Goal: Task Accomplishment & Management: Manage account settings

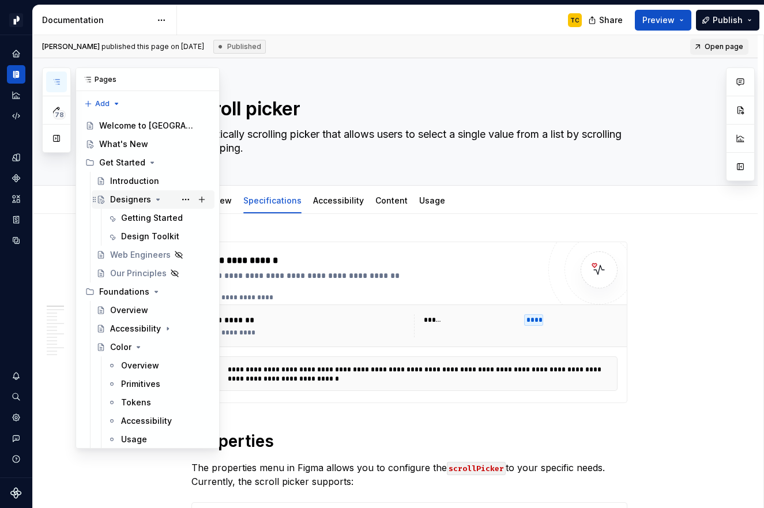
click at [123, 200] on div "Designers" at bounding box center [130, 200] width 41 height 12
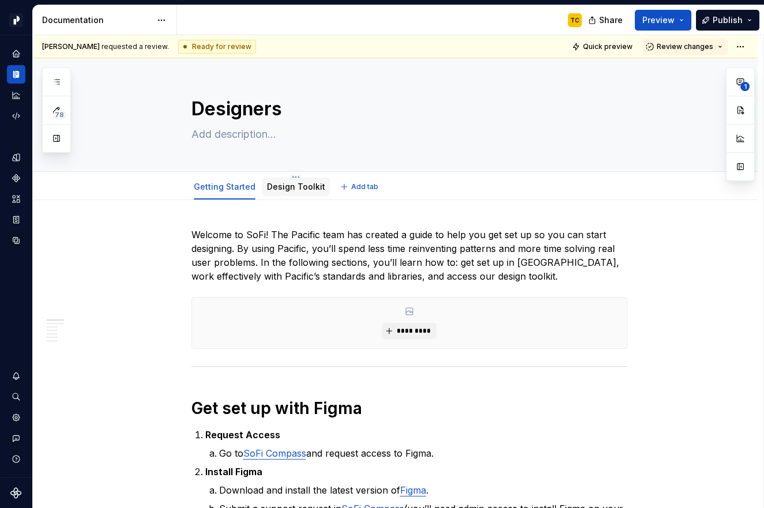
click at [275, 183] on link "Design Toolkit" at bounding box center [296, 187] width 58 height 10
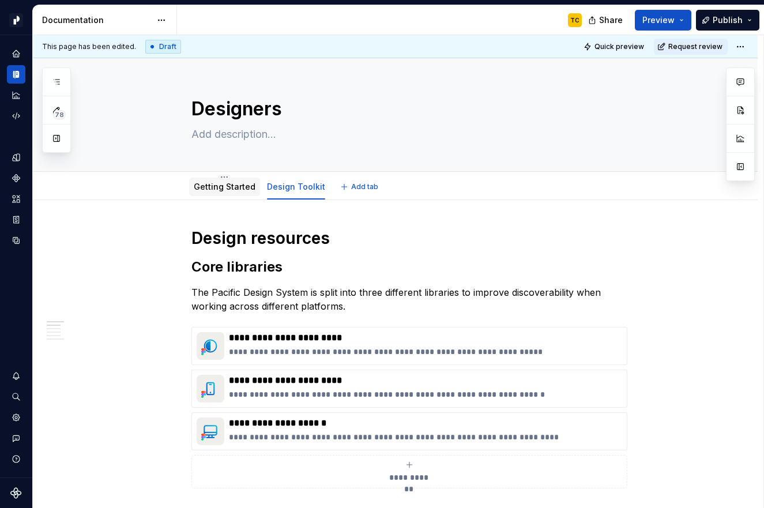
click at [215, 194] on div "Getting Started" at bounding box center [224, 187] width 71 height 18
click at [196, 187] on link "Getting Started" at bounding box center [225, 187] width 62 height 10
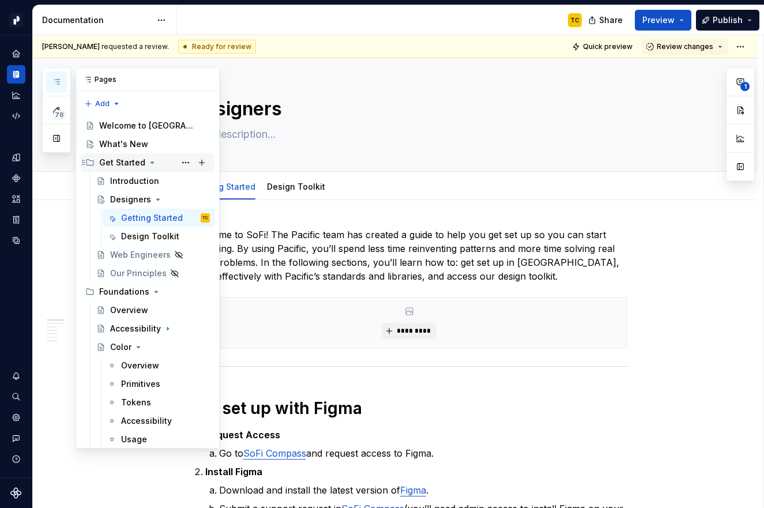
click at [118, 164] on div "Get Started" at bounding box center [122, 163] width 46 height 12
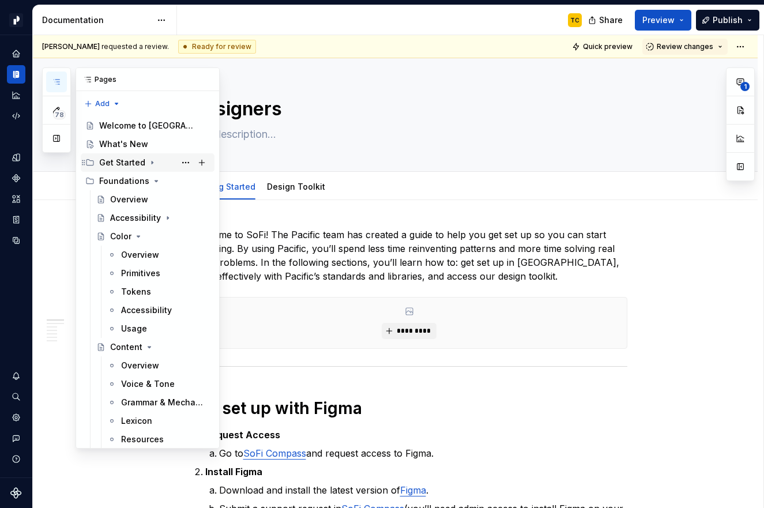
click at [112, 165] on div "Get Started" at bounding box center [122, 163] width 46 height 12
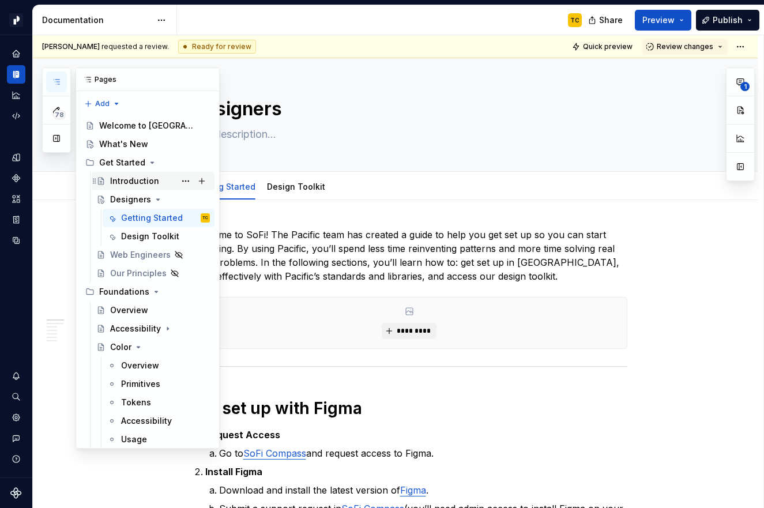
click at [114, 185] on div "Introduction" at bounding box center [134, 181] width 49 height 12
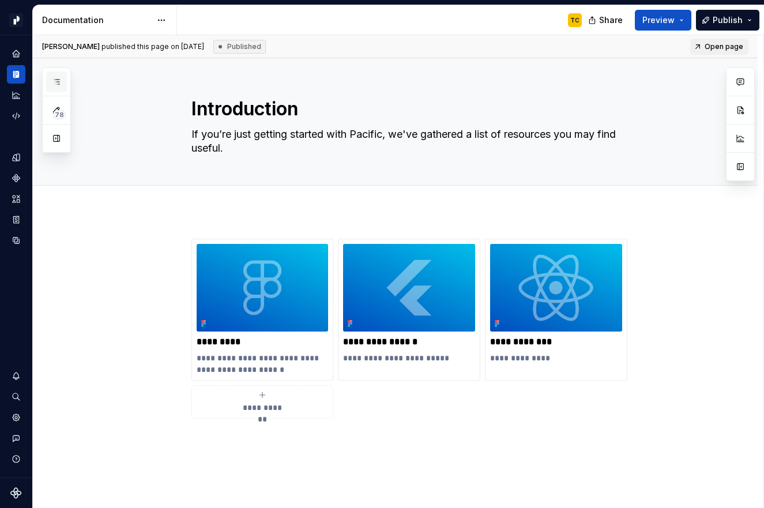
click at [55, 76] on button "button" at bounding box center [56, 81] width 21 height 21
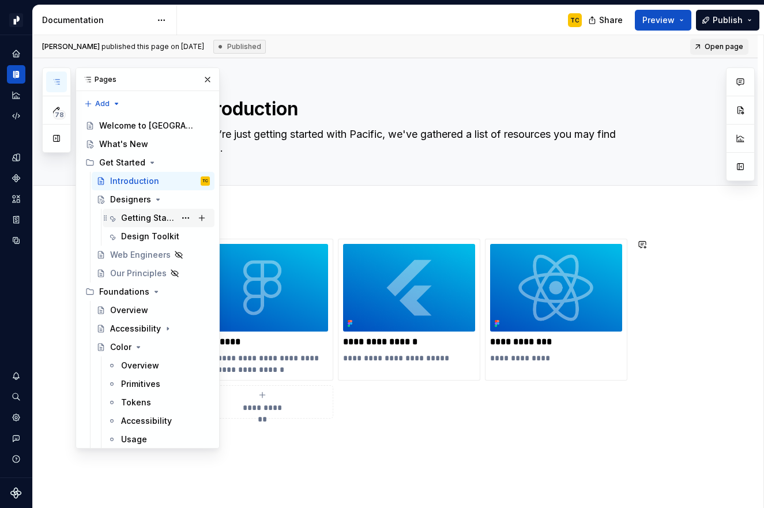
click at [144, 221] on div "Getting Started" at bounding box center [148, 218] width 54 height 12
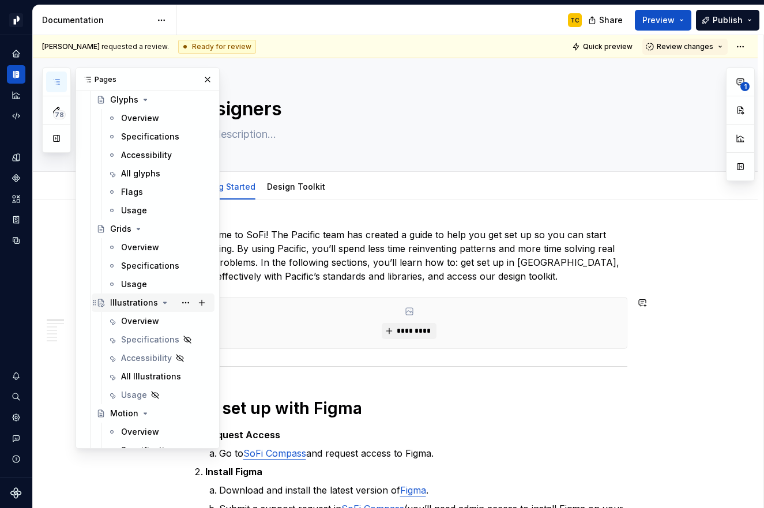
scroll to position [739, 0]
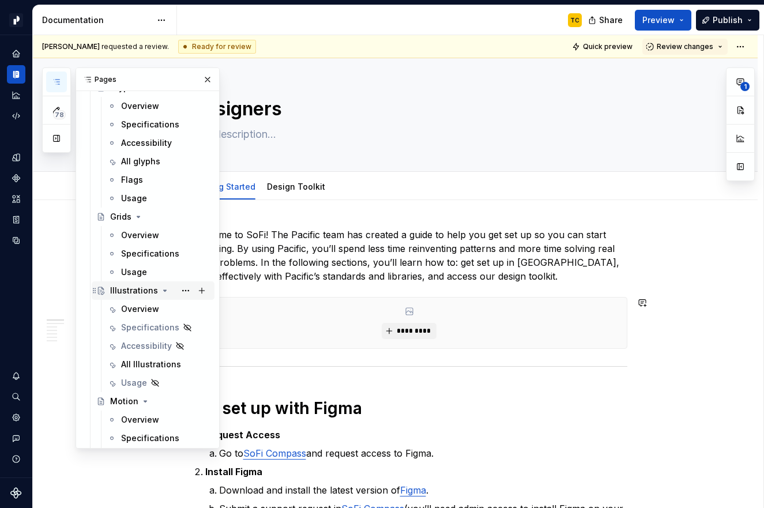
click at [120, 292] on div "Illustrations" at bounding box center [134, 291] width 48 height 12
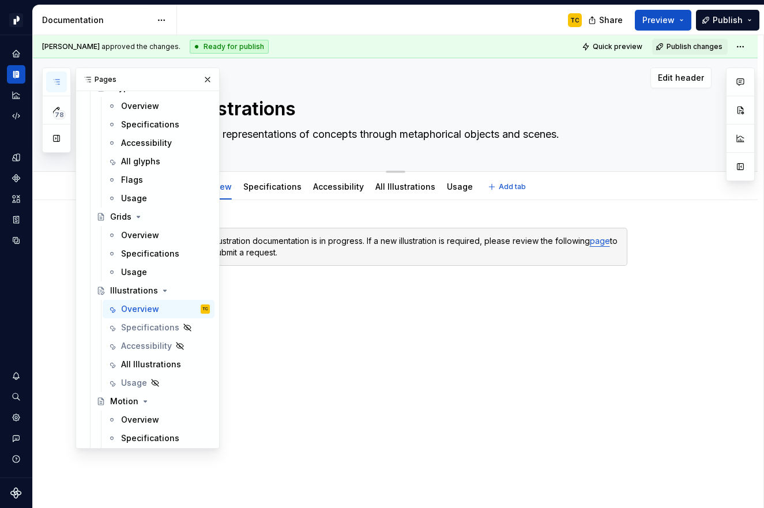
click at [310, 164] on div "Illustrations Visual representations of concepts through metaphorical objects a…" at bounding box center [409, 114] width 436 height 113
click at [275, 192] on div "Specifications" at bounding box center [272, 187] width 58 height 14
click at [318, 186] on link "Accessibility" at bounding box center [338, 187] width 51 height 10
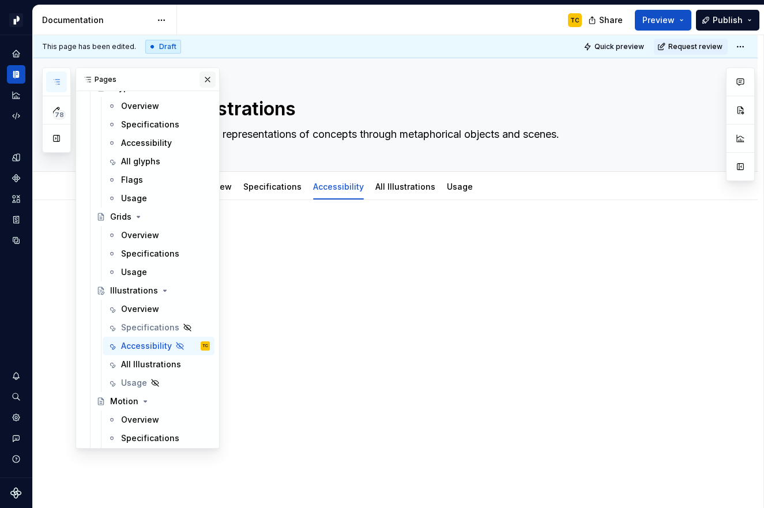
click at [214, 82] on button "button" at bounding box center [207, 79] width 16 height 16
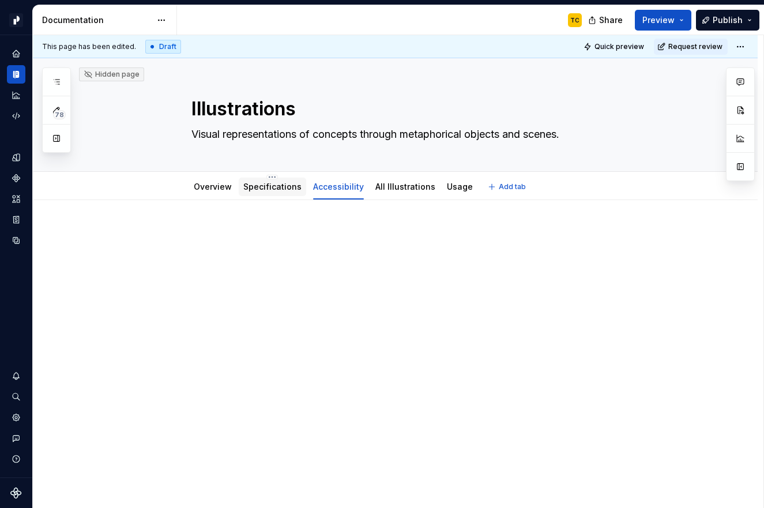
click at [261, 192] on div "Specifications" at bounding box center [272, 187] width 58 height 14
click at [267, 191] on div "Specifications" at bounding box center [272, 187] width 58 height 12
click at [234, 192] on div "Overview" at bounding box center [212, 187] width 47 height 18
type textarea "*"
click at [277, 191] on div "Specifications" at bounding box center [272, 187] width 58 height 12
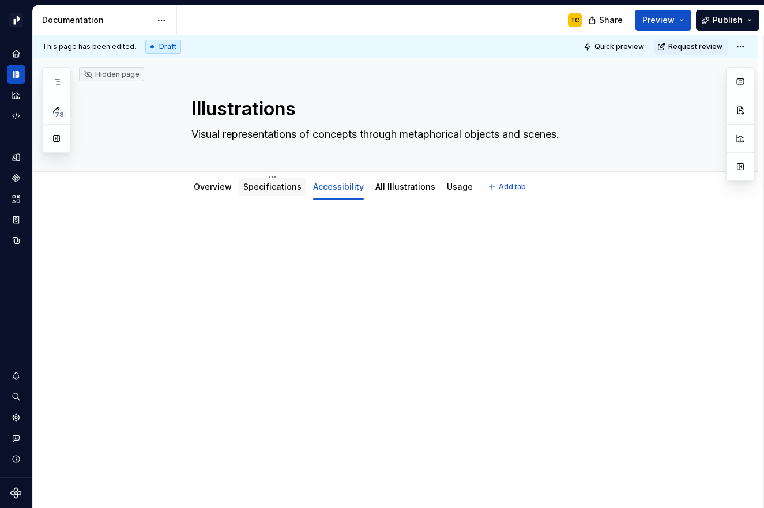
click at [243, 189] on div "Specifications" at bounding box center [272, 187] width 67 height 18
click at [390, 190] on link "All Illustrations" at bounding box center [405, 187] width 60 height 10
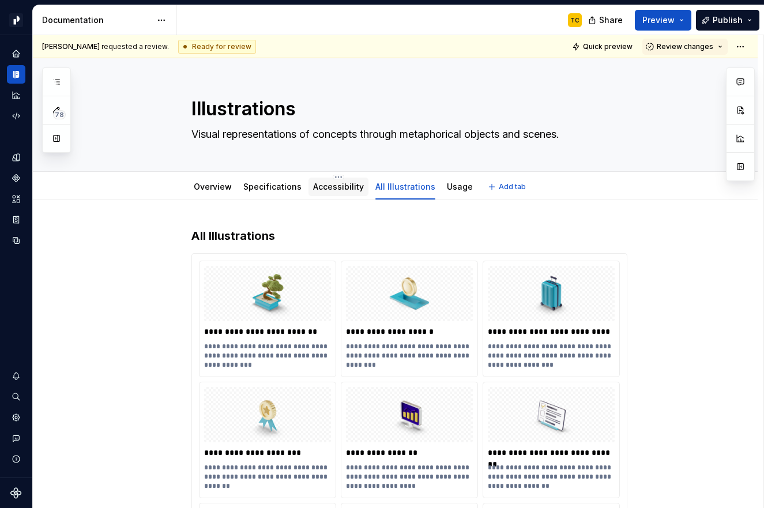
click at [330, 189] on link "Accessibility" at bounding box center [338, 187] width 51 height 10
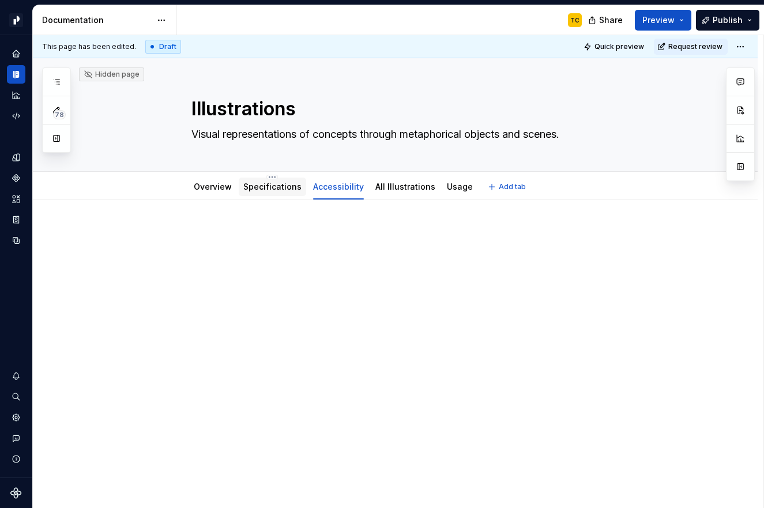
click at [243, 194] on div "Specifications" at bounding box center [272, 187] width 67 height 18
click at [242, 188] on div "Specifications" at bounding box center [272, 187] width 67 height 18
click at [198, 187] on link "Overview" at bounding box center [213, 187] width 38 height 10
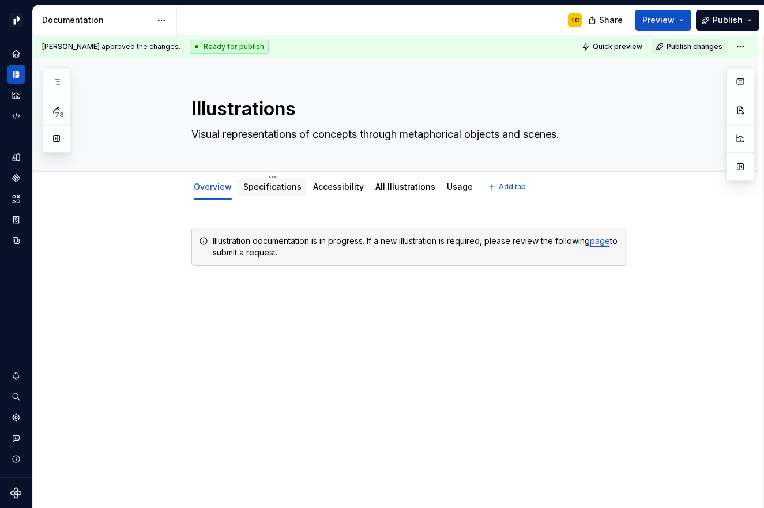
click at [257, 189] on link "Specifications" at bounding box center [272, 187] width 58 height 10
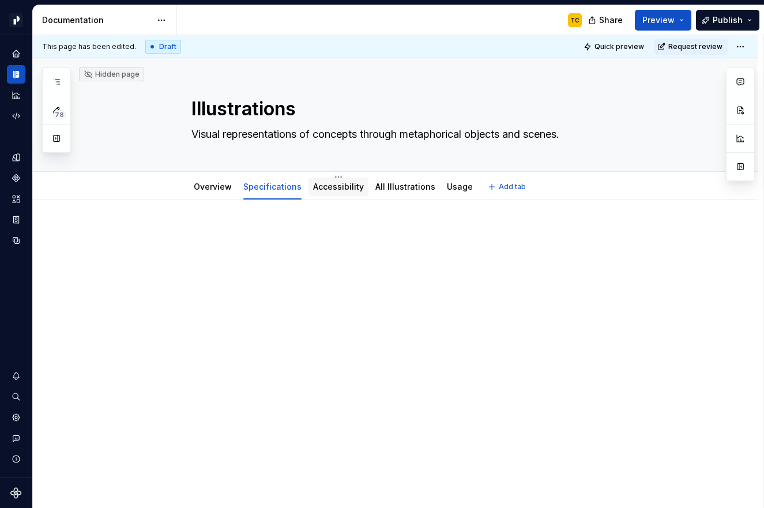
click at [336, 194] on div "Accessibility" at bounding box center [338, 187] width 60 height 18
click at [407, 193] on div "All Illustrations" at bounding box center [405, 187] width 60 height 14
click at [383, 187] on link "All Illustrations" at bounding box center [405, 187] width 60 height 10
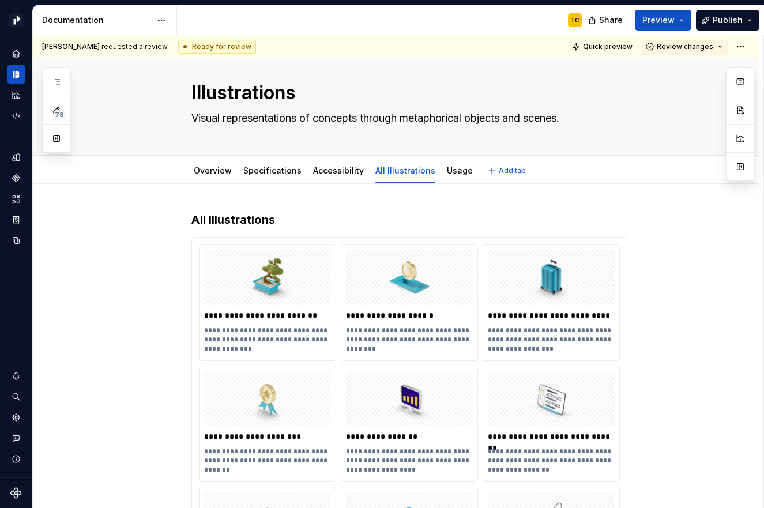
scroll to position [24, 0]
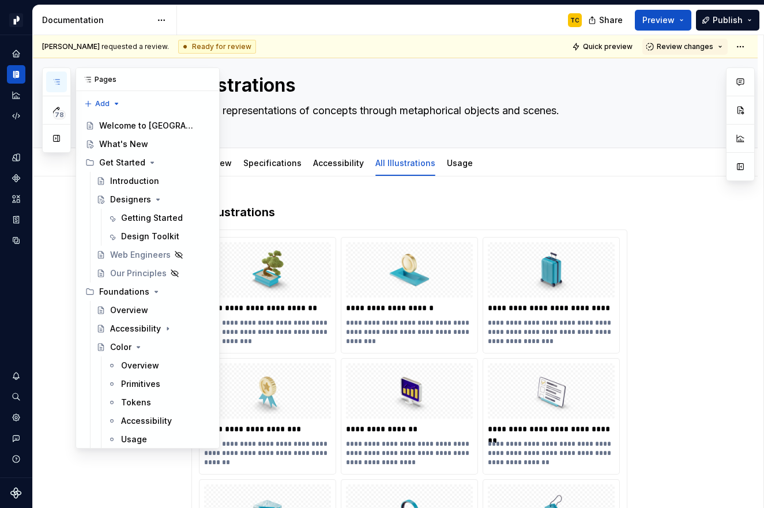
click at [59, 77] on icon "button" at bounding box center [56, 81] width 9 height 9
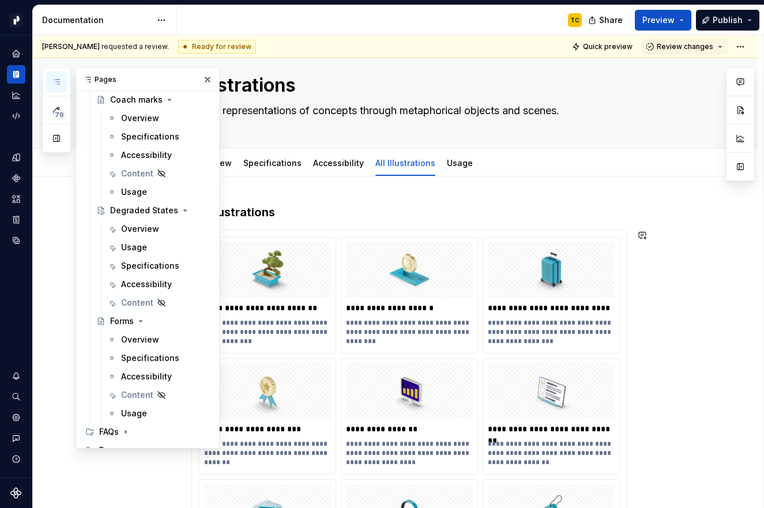
scroll to position [7288, 0]
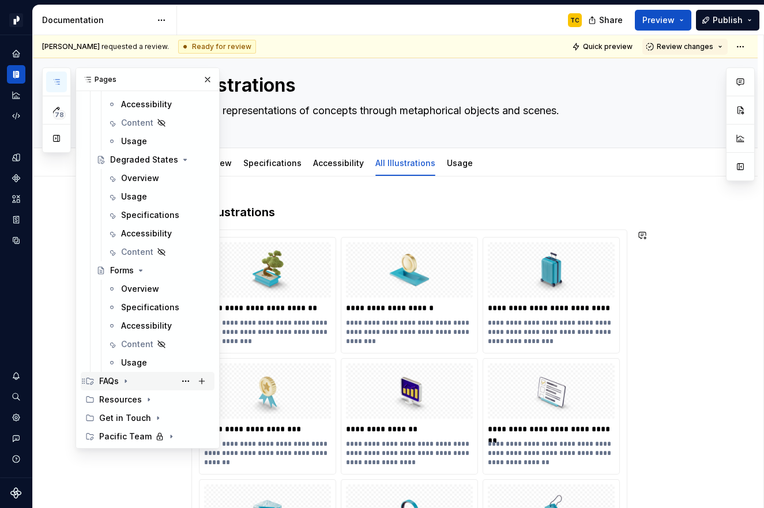
click at [101, 380] on div "FAQs" at bounding box center [109, 381] width 20 height 12
click at [205, 76] on button "button" at bounding box center [207, 79] width 16 height 16
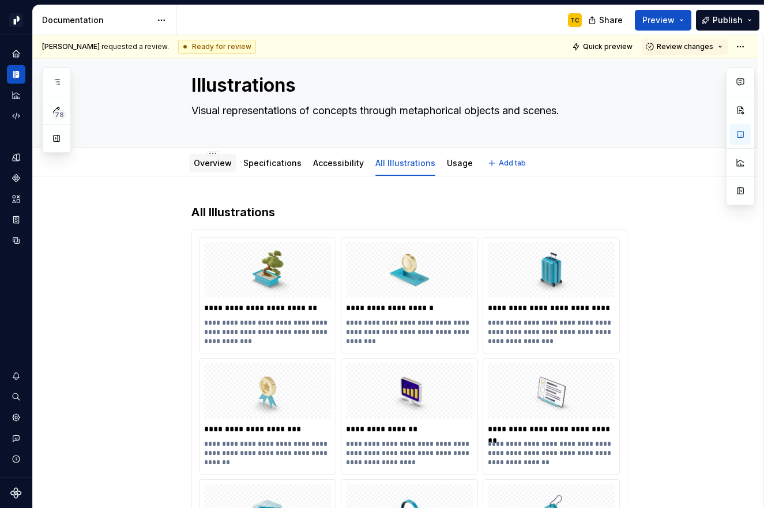
click at [216, 168] on div "Overview" at bounding box center [213, 163] width 38 height 12
click at [197, 162] on link "Overview" at bounding box center [213, 163] width 38 height 10
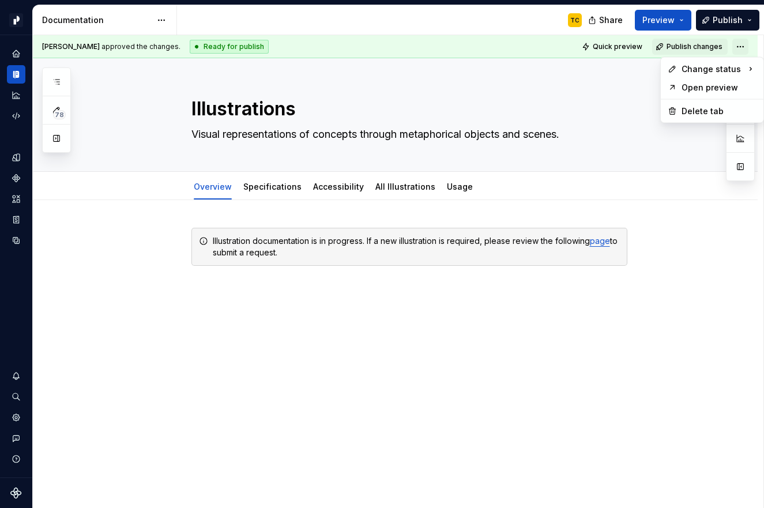
click at [742, 45] on html "Pacific TC Design system data Documentation TC Share Preview Publish 78 Pages A…" at bounding box center [382, 254] width 764 height 508
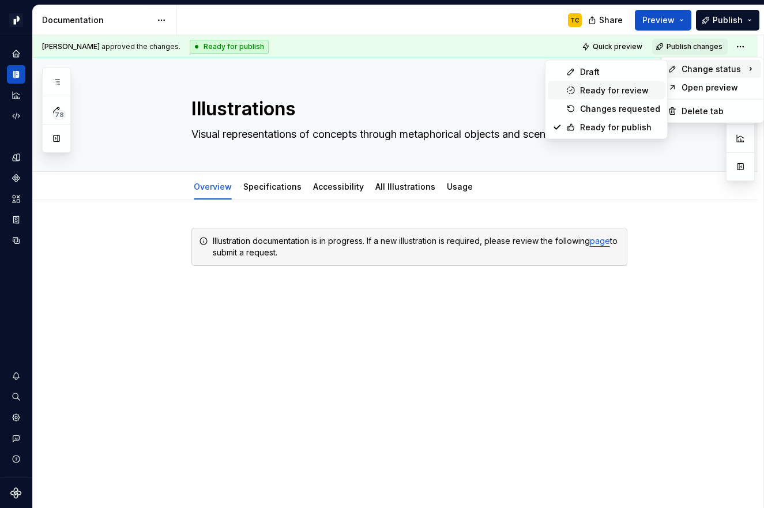
click at [624, 86] on div "Ready for review" at bounding box center [620, 91] width 80 height 12
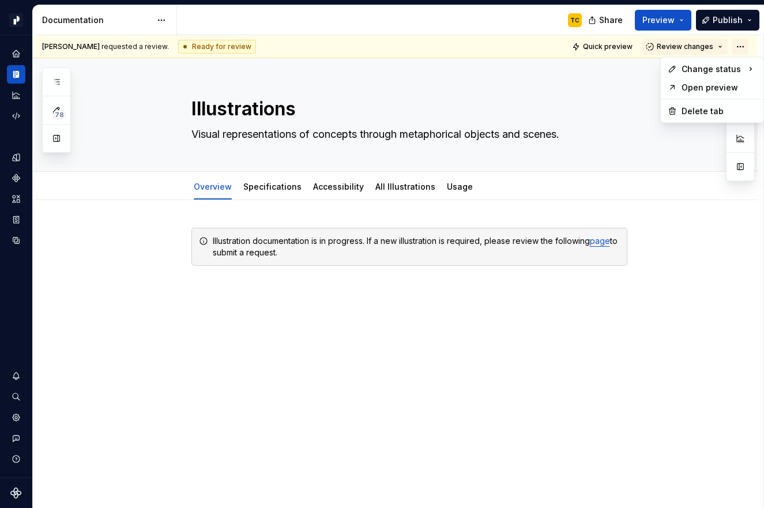
click at [740, 47] on html "Pacific TC Design system data Documentation TC Share Preview Publish 78 Pages A…" at bounding box center [382, 254] width 764 height 508
click at [48, 86] on div "78 Pages Add Accessibility guide for tree Page tree. Navigate the tree with the…" at bounding box center [56, 109] width 29 height 85
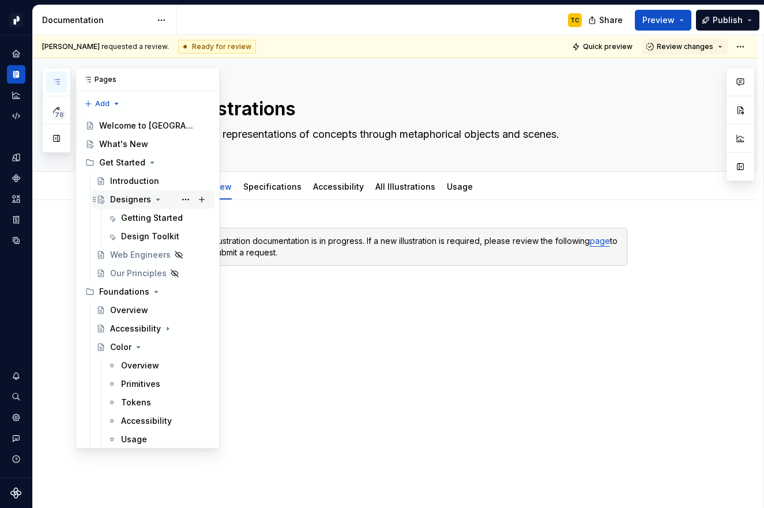
click at [114, 201] on div "Designers" at bounding box center [130, 200] width 41 height 12
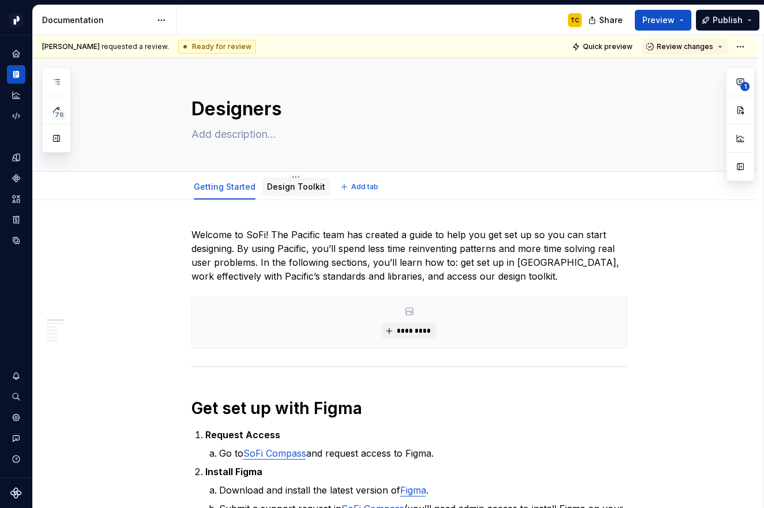
click at [294, 187] on link "Design Toolkit" at bounding box center [296, 187] width 58 height 10
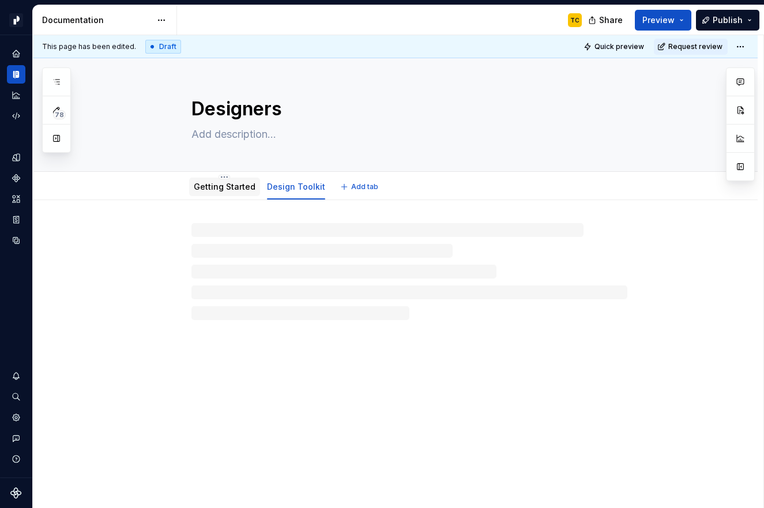
click at [220, 190] on link "Getting Started" at bounding box center [225, 187] width 62 height 10
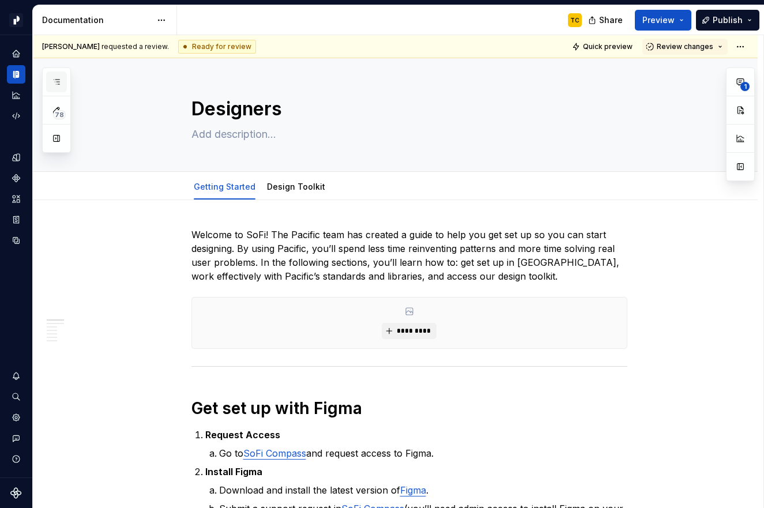
click at [56, 80] on icon "button" at bounding box center [56, 81] width 9 height 9
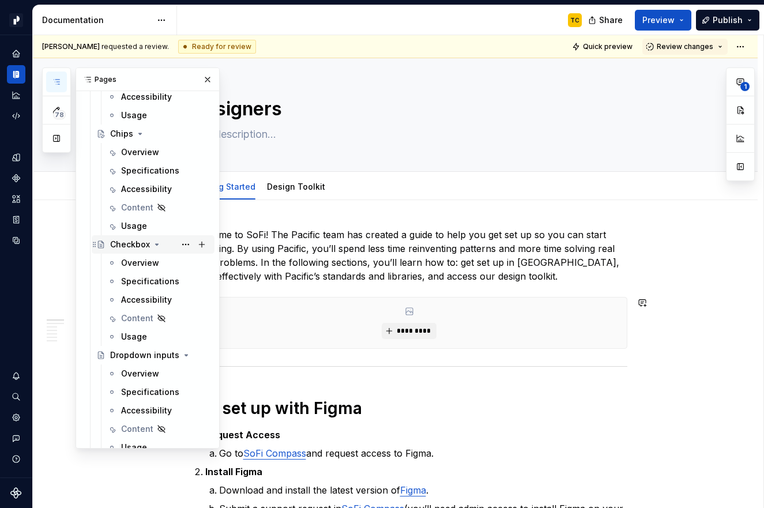
scroll to position [2671, 0]
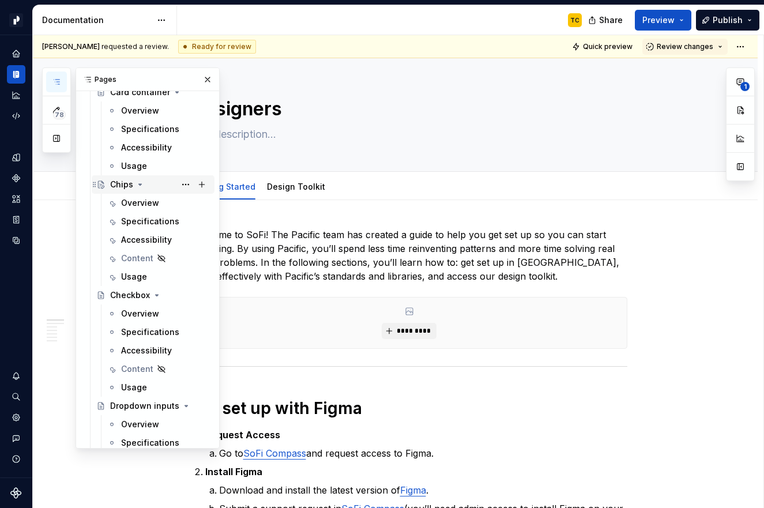
click at [120, 189] on div "Chips" at bounding box center [121, 185] width 23 height 12
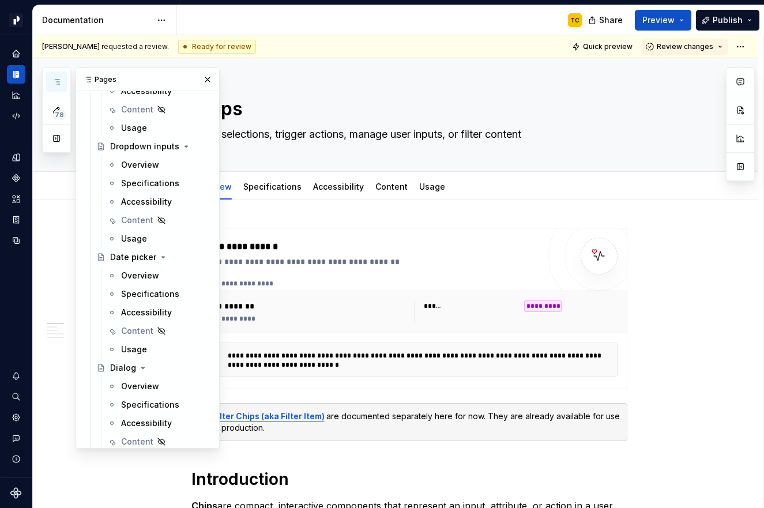
scroll to position [3200, 0]
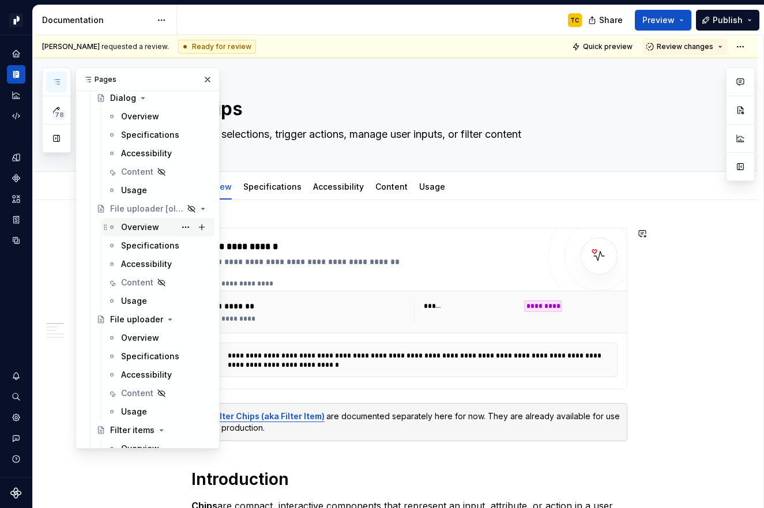
click at [124, 224] on div "Overview" at bounding box center [140, 227] width 38 height 12
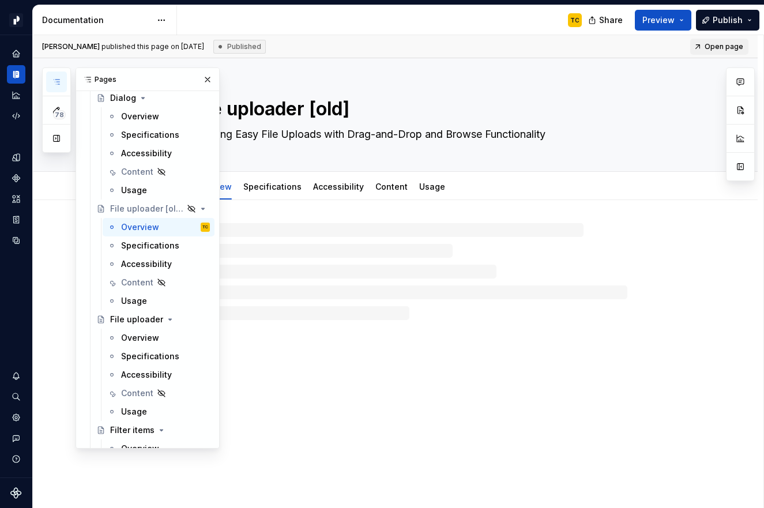
type textarea "*"
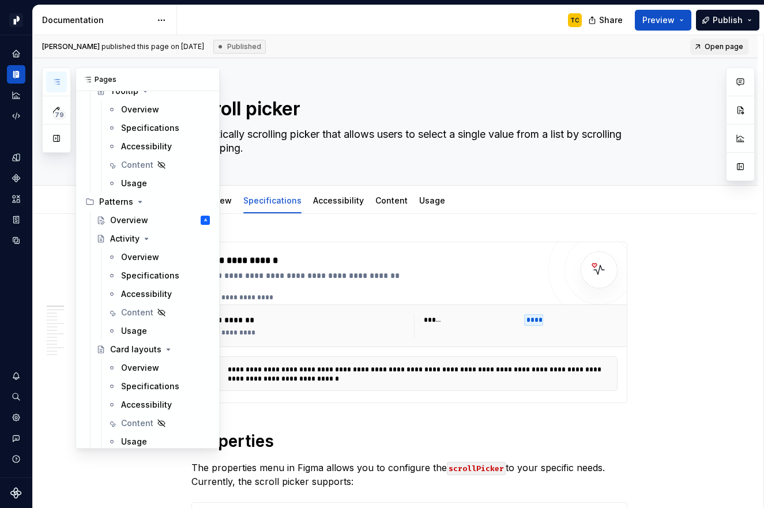
scroll to position [6810, 0]
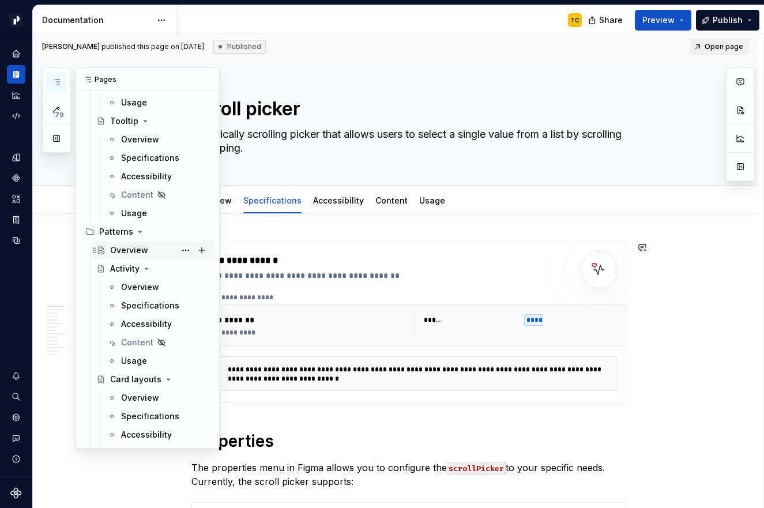
click at [126, 247] on div "Overview" at bounding box center [129, 250] width 38 height 12
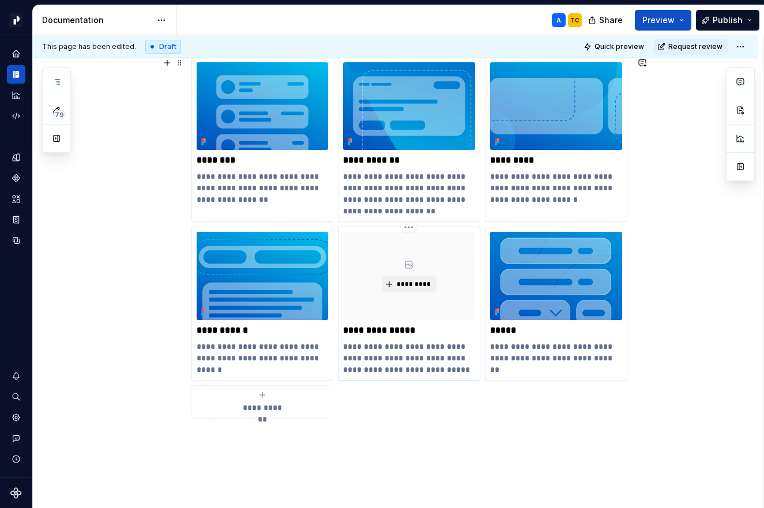
scroll to position [183, 0]
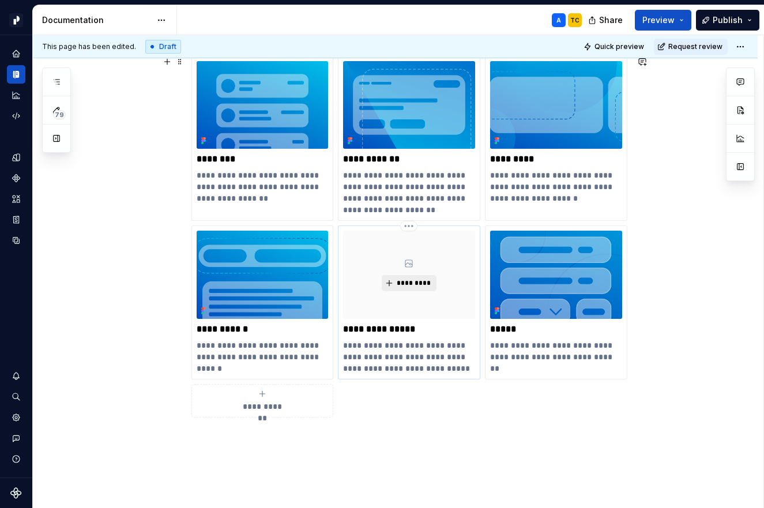
click at [394, 280] on button "*********" at bounding box center [409, 283] width 55 height 16
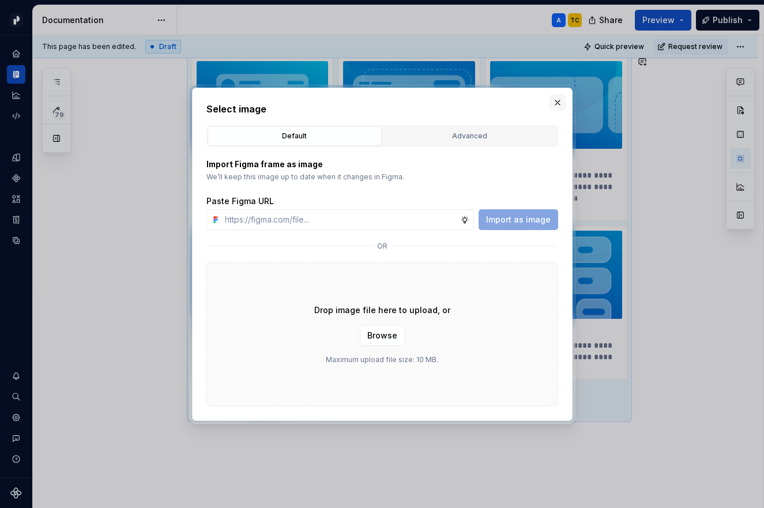
click at [564, 100] on button "button" at bounding box center [557, 103] width 16 height 16
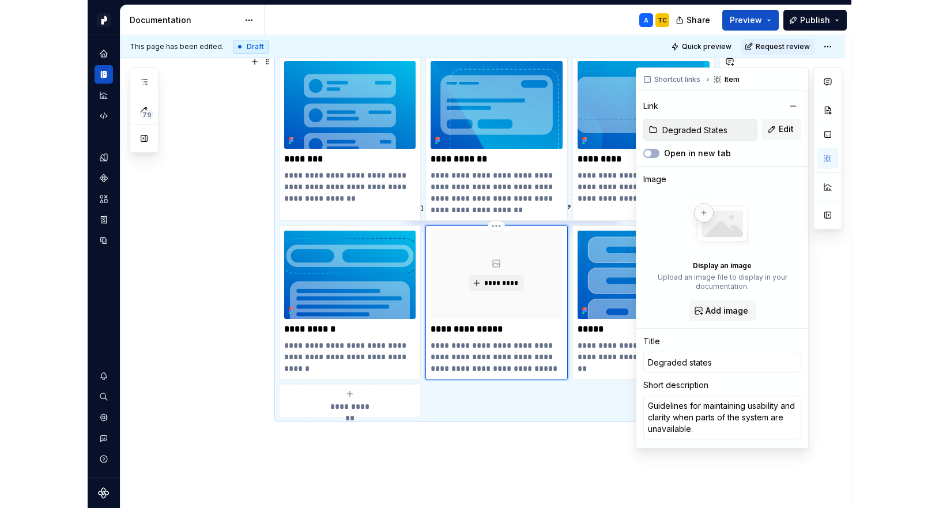
scroll to position [1, 0]
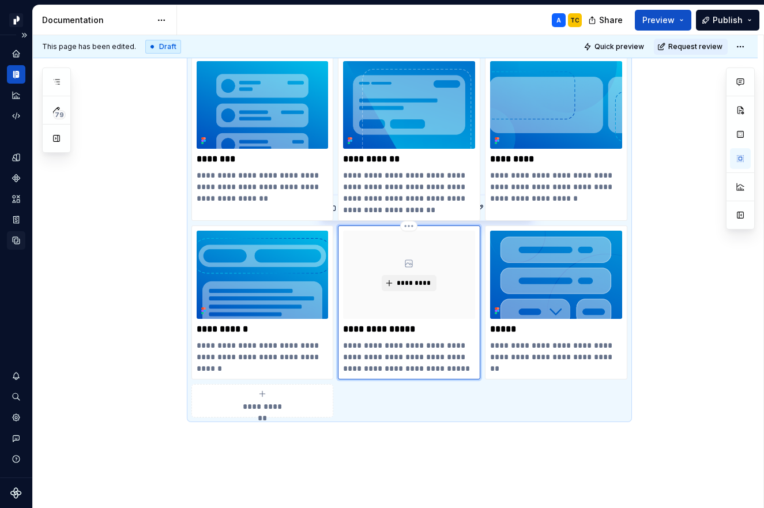
click at [13, 236] on icon "Data sources" at bounding box center [16, 240] width 10 height 10
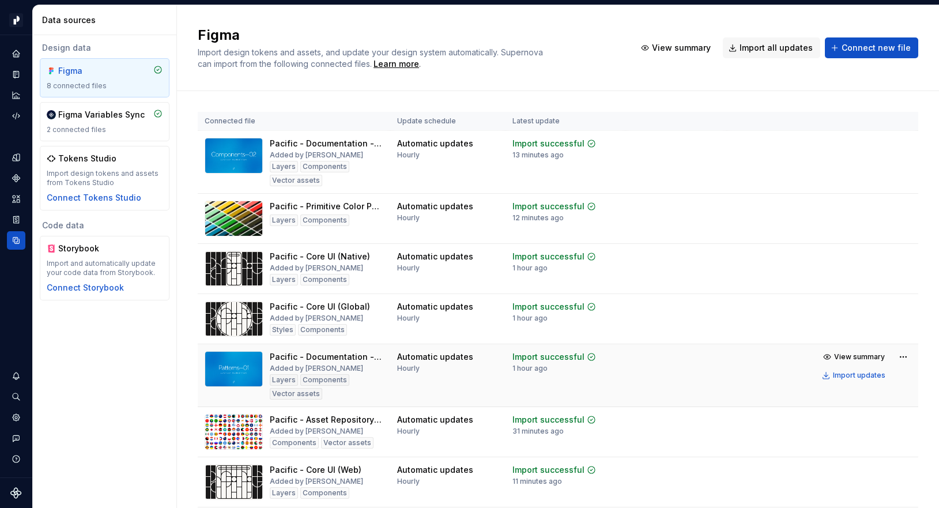
scroll to position [105, 0]
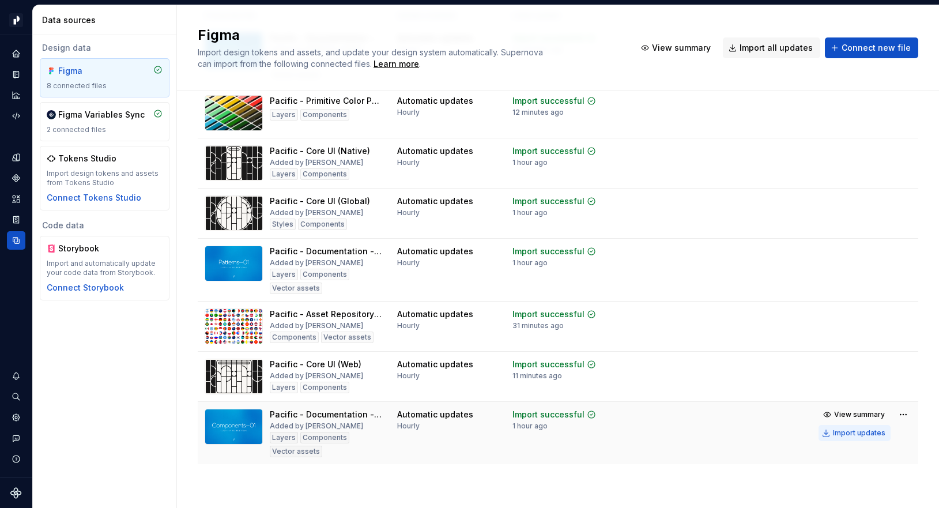
click at [763, 435] on div "Import updates" at bounding box center [859, 432] width 52 height 9
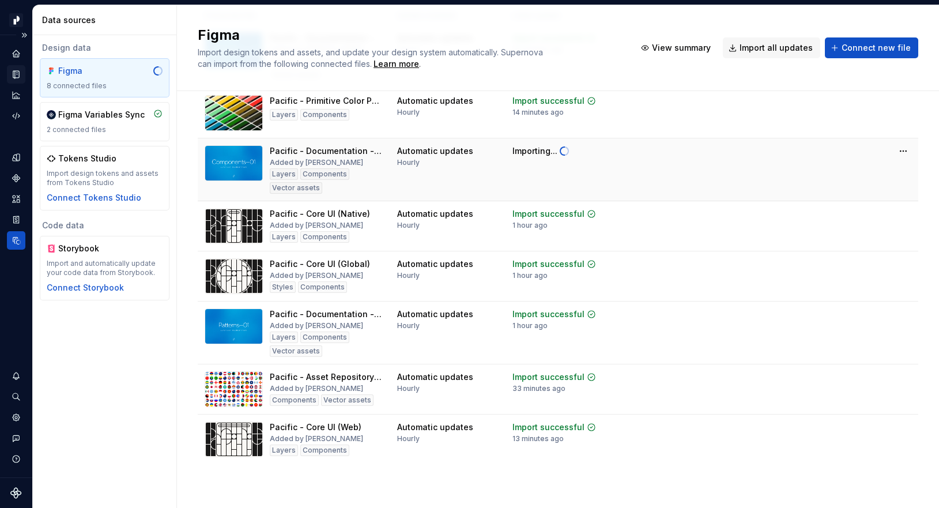
click at [18, 76] on icon "Documentation" at bounding box center [17, 74] width 5 height 6
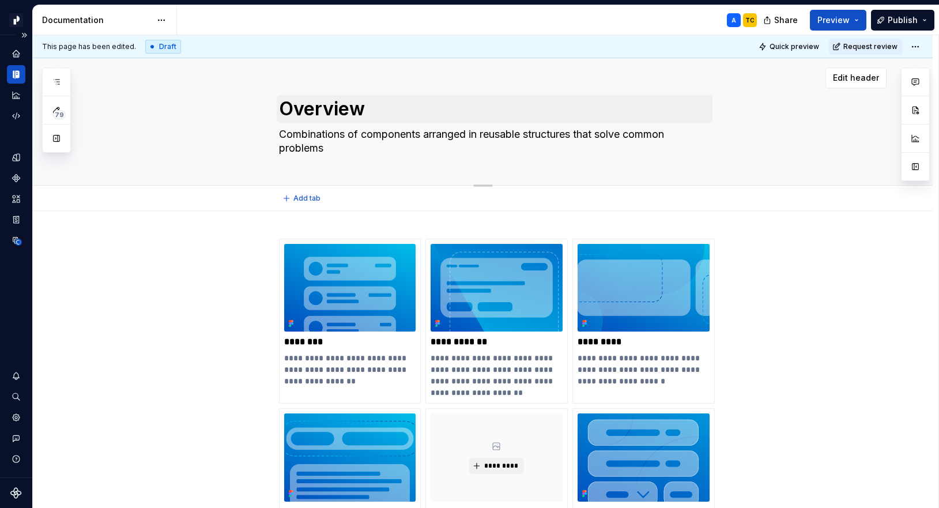
scroll to position [167, 0]
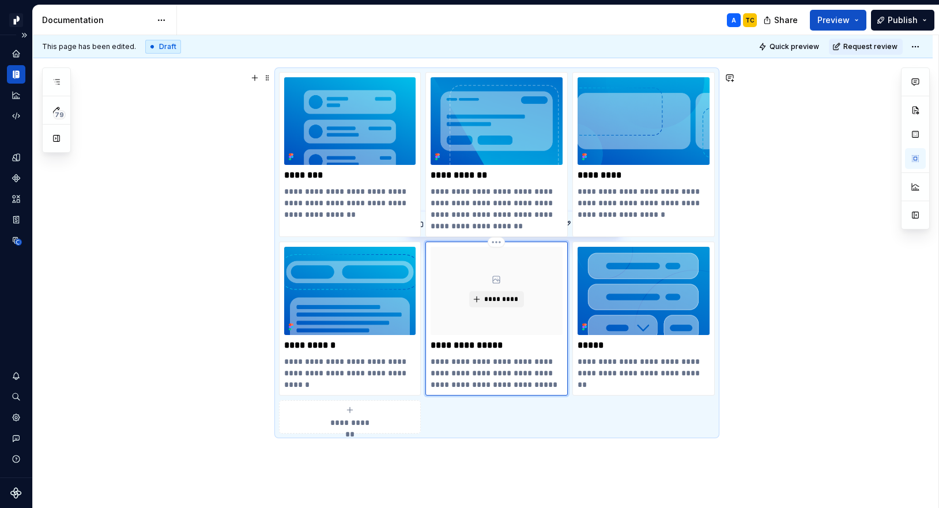
click at [490, 289] on div "*********" at bounding box center [497, 291] width 132 height 88
click at [495, 302] on span "*********" at bounding box center [501, 299] width 35 height 9
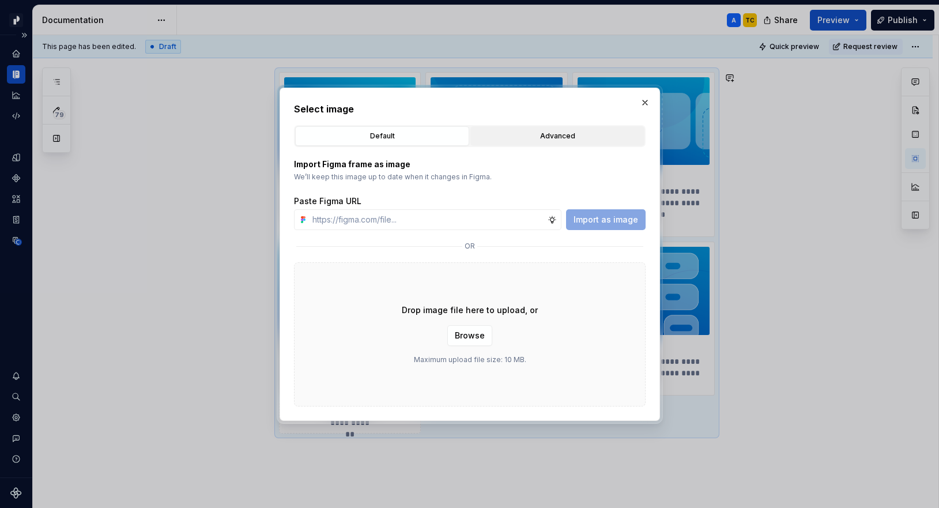
click at [524, 139] on div "Advanced" at bounding box center [557, 136] width 166 height 12
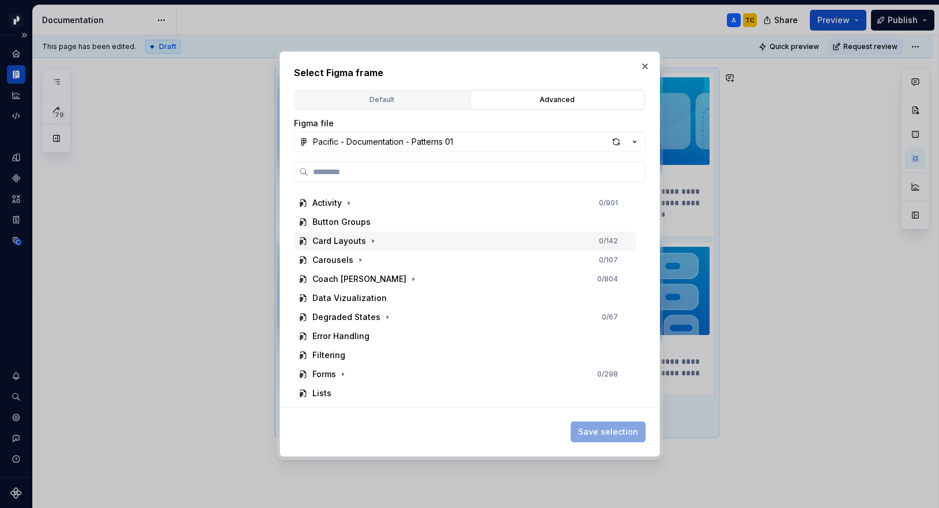
scroll to position [86, 0]
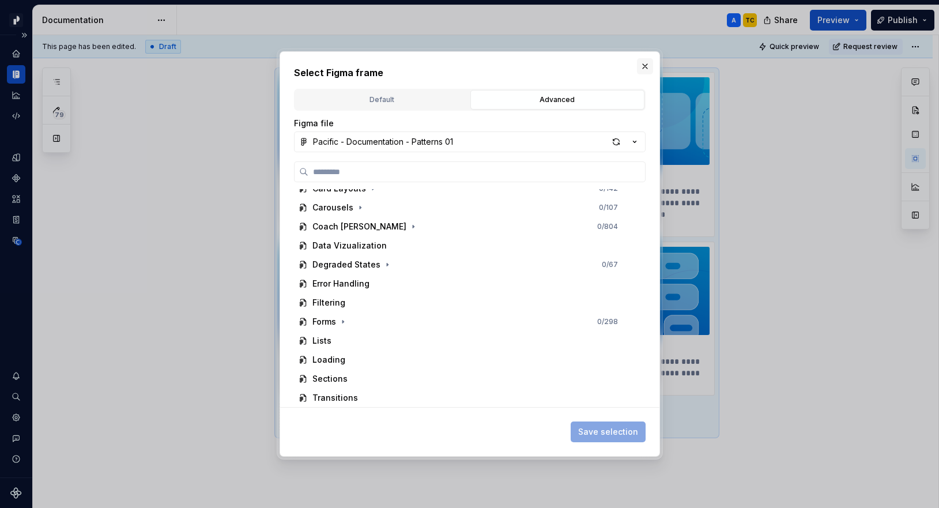
click at [647, 60] on button "button" at bounding box center [645, 66] width 16 height 16
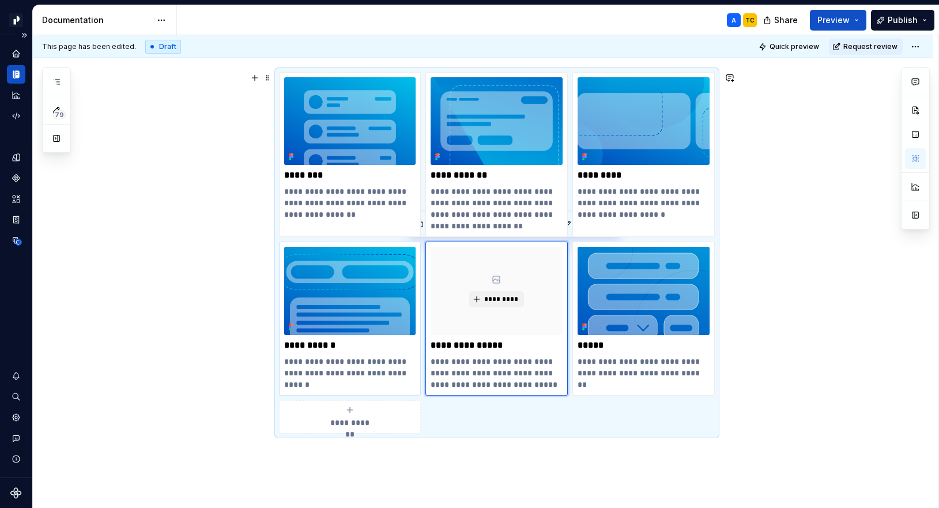
type textarea "*"
type input "Coach marks"
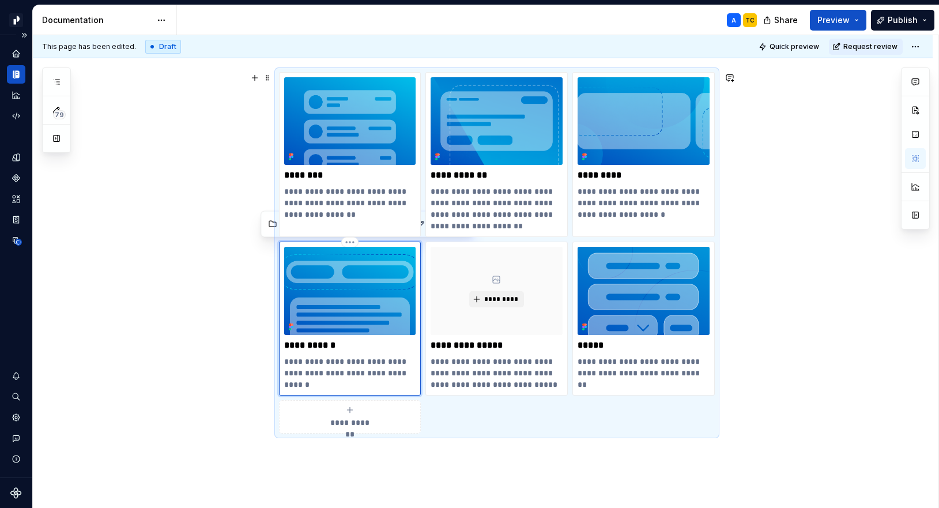
click at [344, 295] on img at bounding box center [350, 291] width 132 height 88
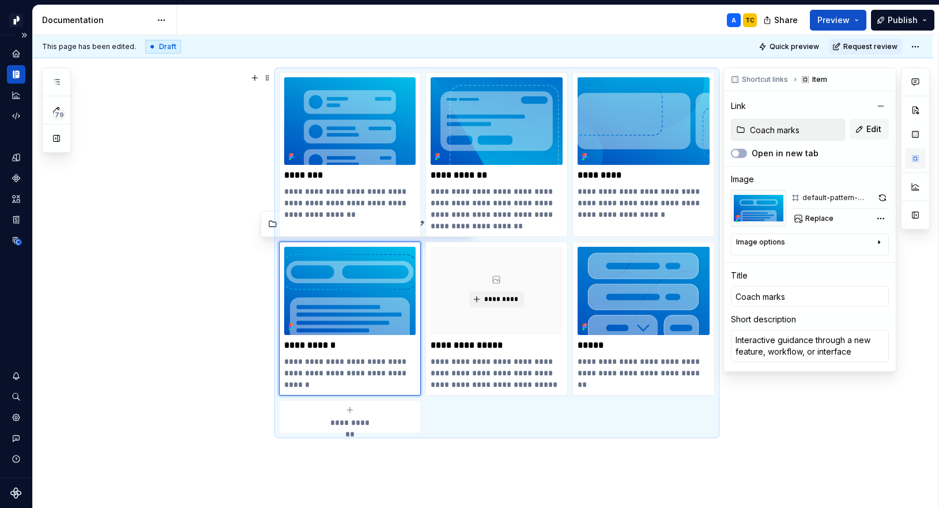
click at [763, 154] on button "button" at bounding box center [915, 158] width 21 height 21
click at [763, 248] on div "Image options" at bounding box center [805, 244] width 138 height 14
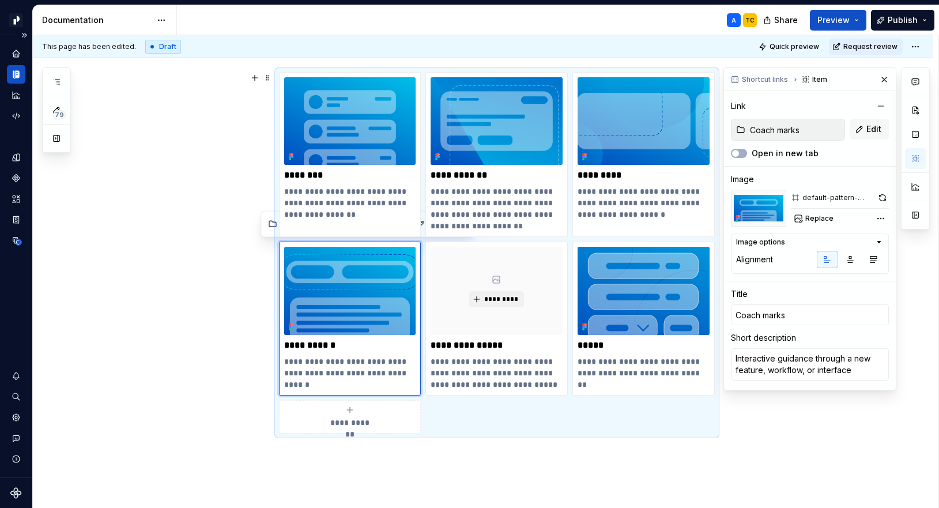
click at [763, 194] on div "default-pattern-coachMarks" at bounding box center [837, 197] width 71 height 9
click at [763, 214] on button "Replace" at bounding box center [815, 218] width 48 height 16
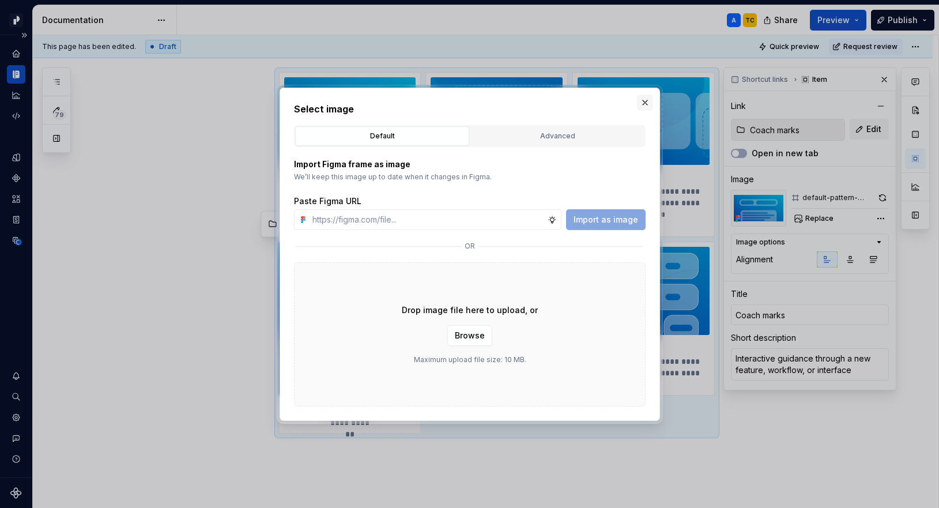
click at [642, 102] on button "button" at bounding box center [645, 103] width 16 height 16
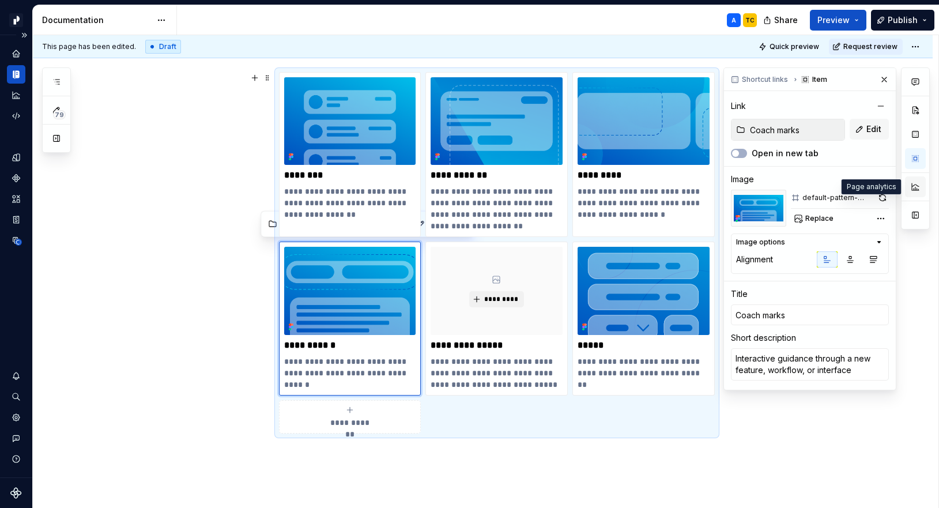
click at [763, 188] on button "button" at bounding box center [915, 186] width 21 height 21
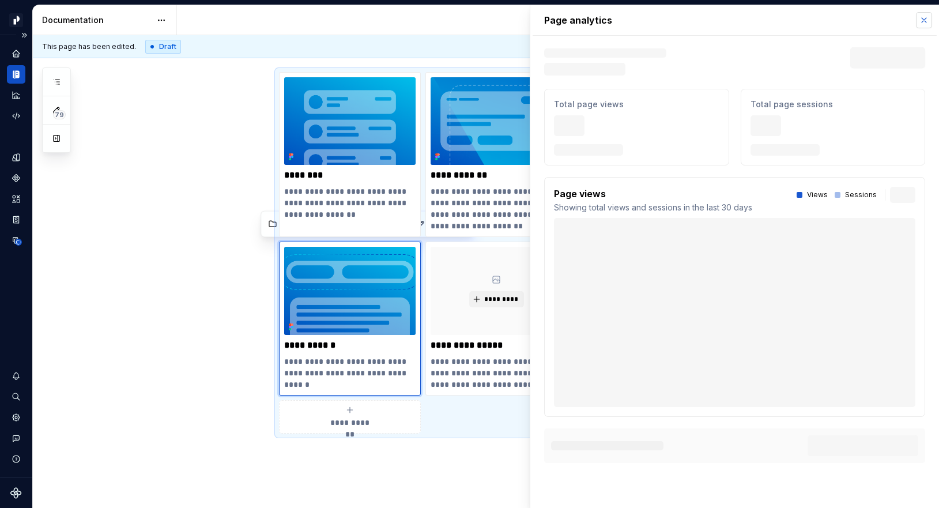
click at [763, 22] on button "button" at bounding box center [924, 20] width 16 height 16
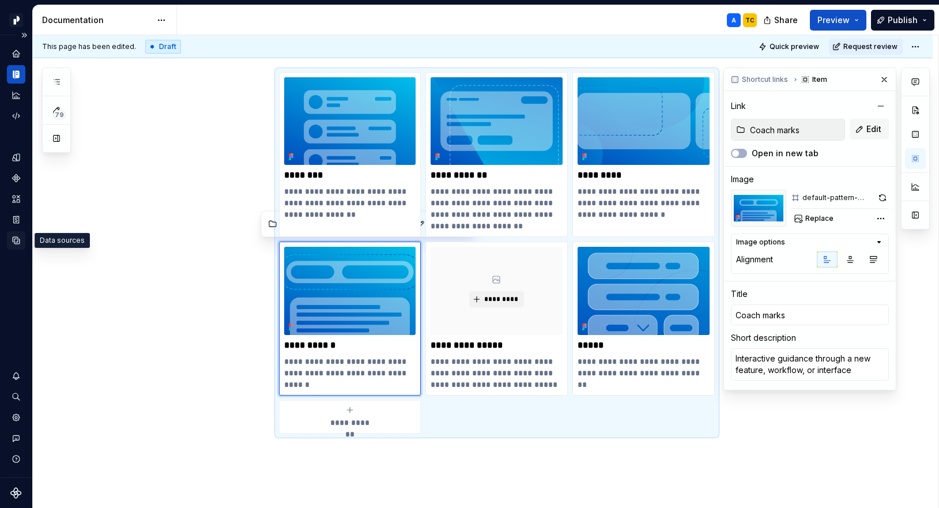
click at [17, 243] on icon "Data sources" at bounding box center [16, 240] width 10 height 10
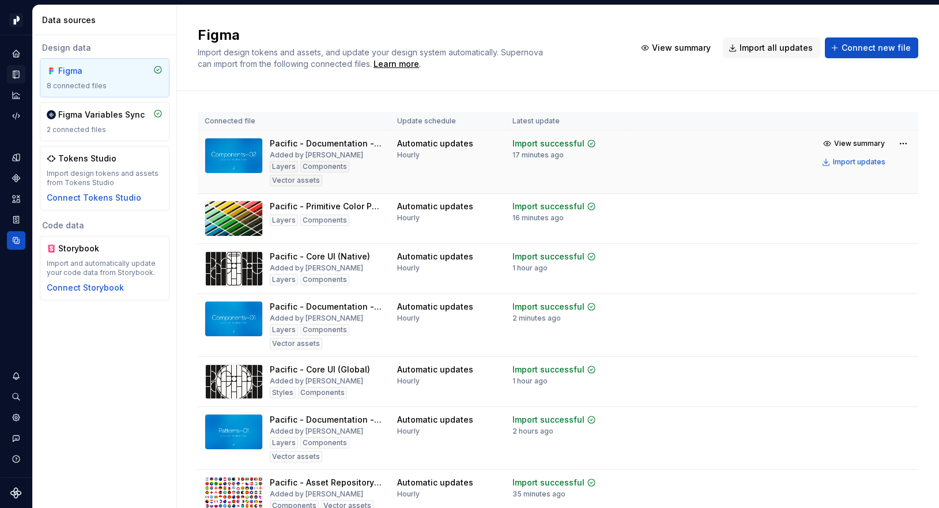
scroll to position [22, 0]
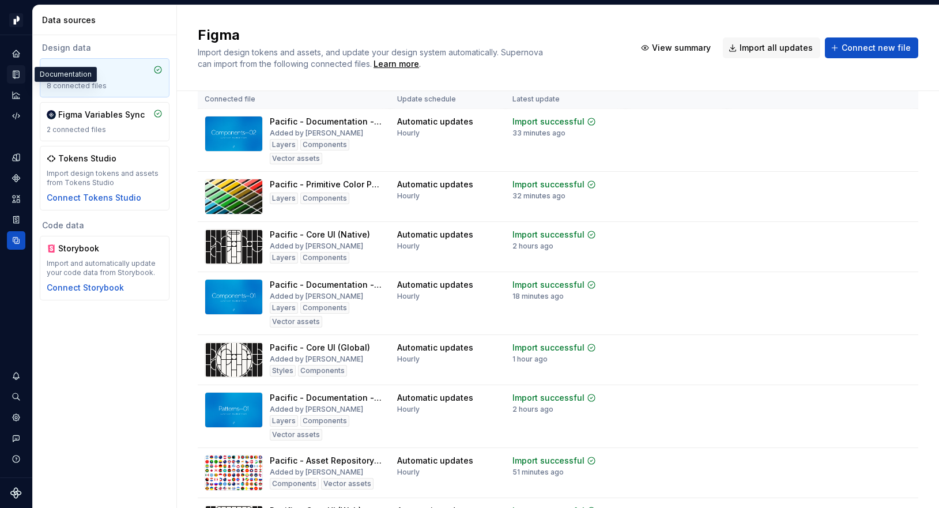
click at [12, 72] on icon "Documentation" at bounding box center [16, 74] width 10 height 10
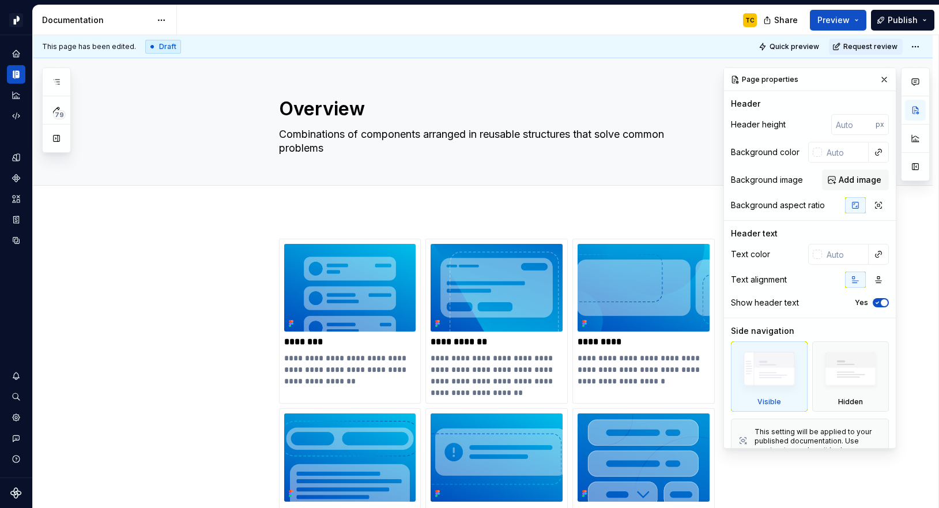
click at [179, 224] on div "**********" at bounding box center [483, 502] width 900 height 583
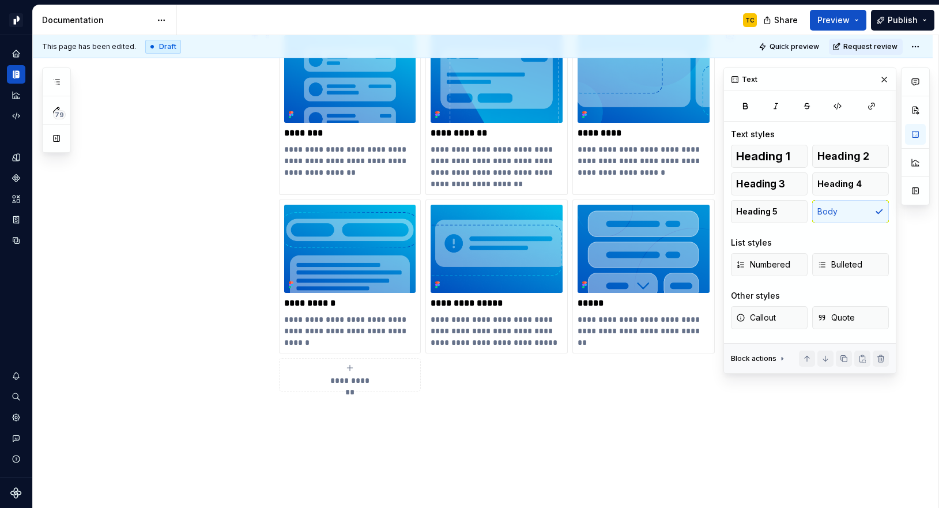
scroll to position [247, 0]
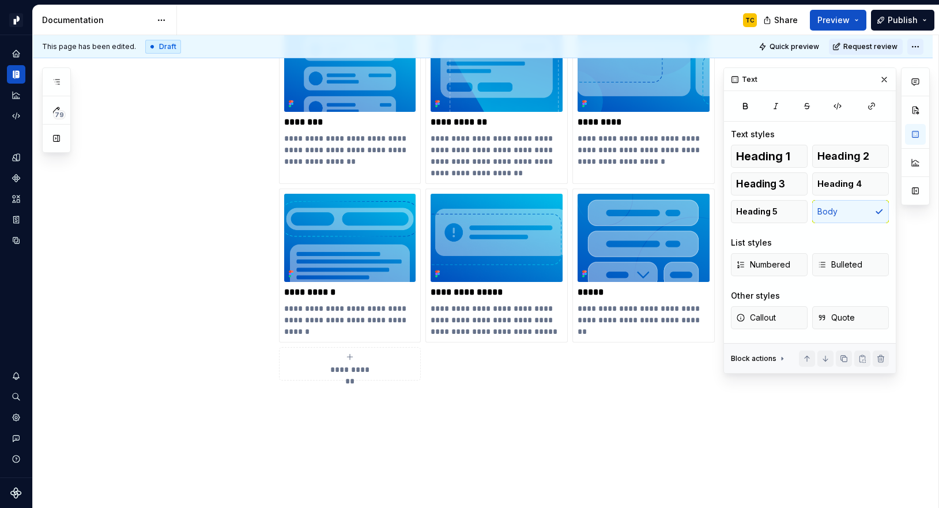
click at [763, 44] on html "Pacific TC Design system data Documentation TC Share Preview Publish 79 Pages A…" at bounding box center [469, 254] width 939 height 508
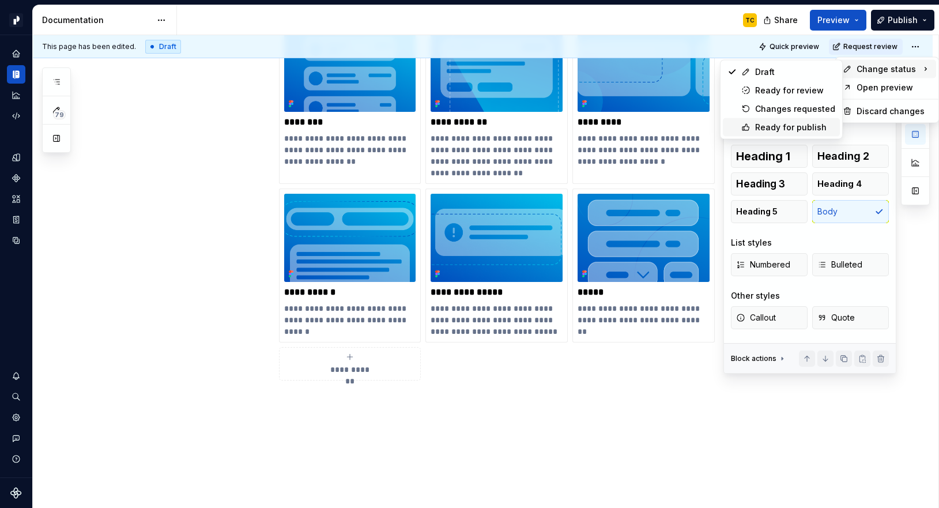
click at [762, 128] on div "Ready for publish" at bounding box center [795, 128] width 80 height 12
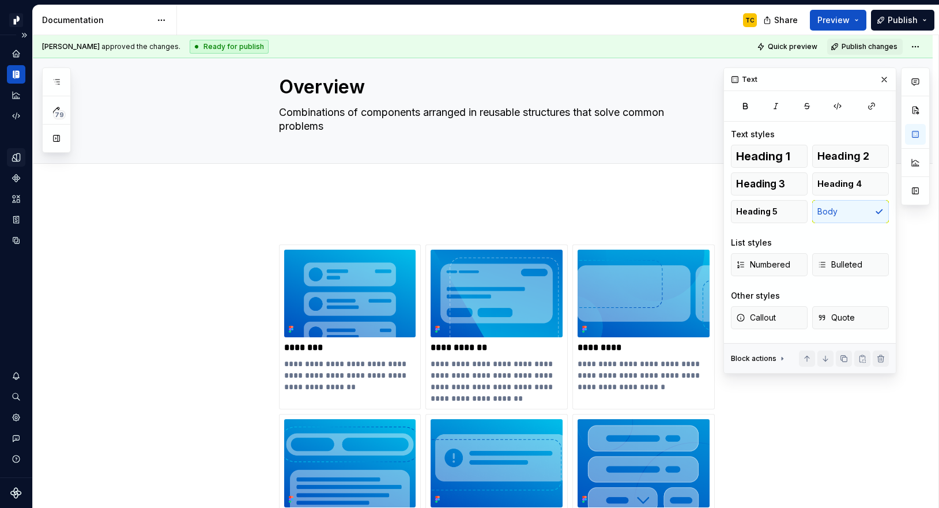
click at [16, 155] on icon "Design tokens" at bounding box center [16, 157] width 10 height 10
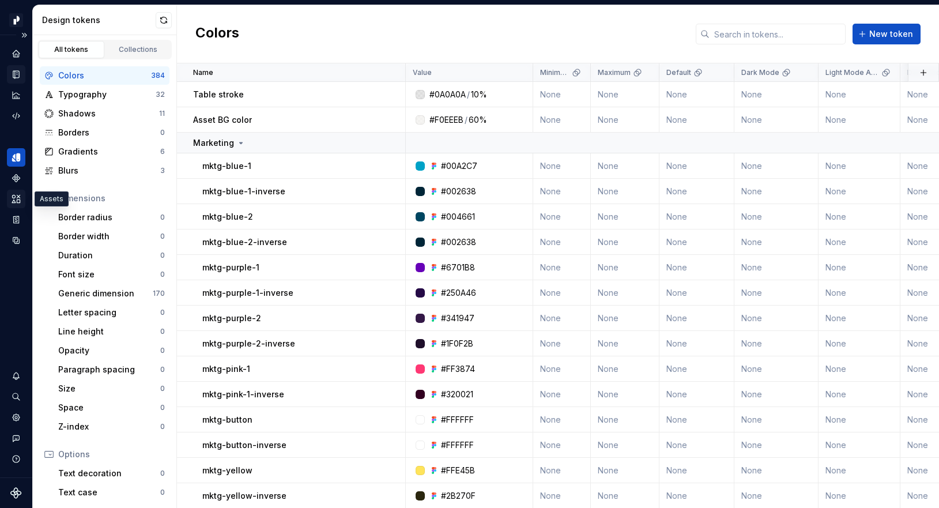
click at [16, 194] on icon "Assets" at bounding box center [16, 199] width 10 height 10
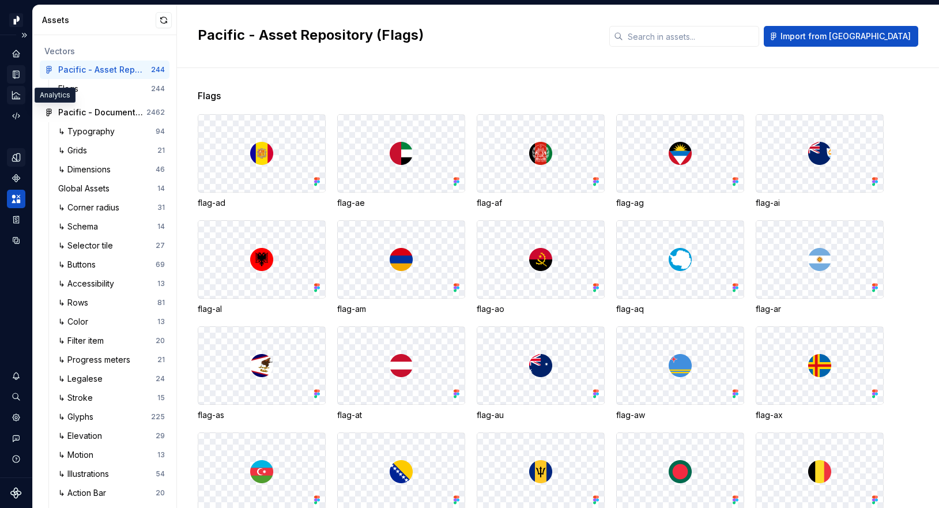
click at [18, 96] on icon "Analytics" at bounding box center [16, 95] width 10 height 10
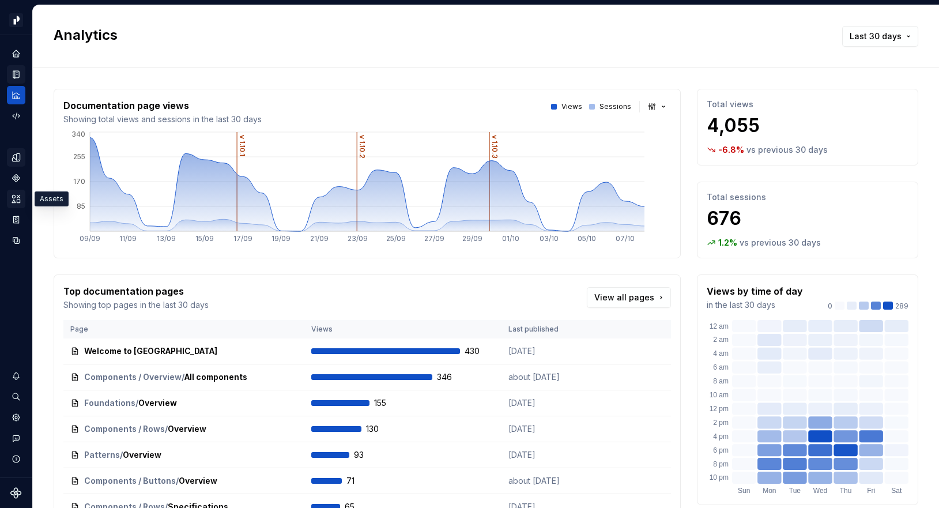
click at [17, 198] on icon "Assets" at bounding box center [16, 198] width 8 height 7
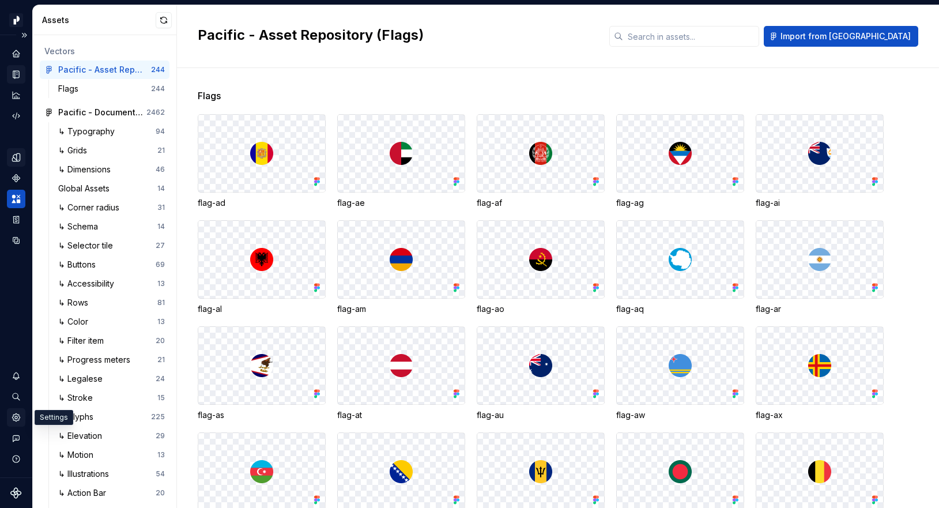
click at [16, 418] on icon "Settings" at bounding box center [16, 417] width 10 height 10
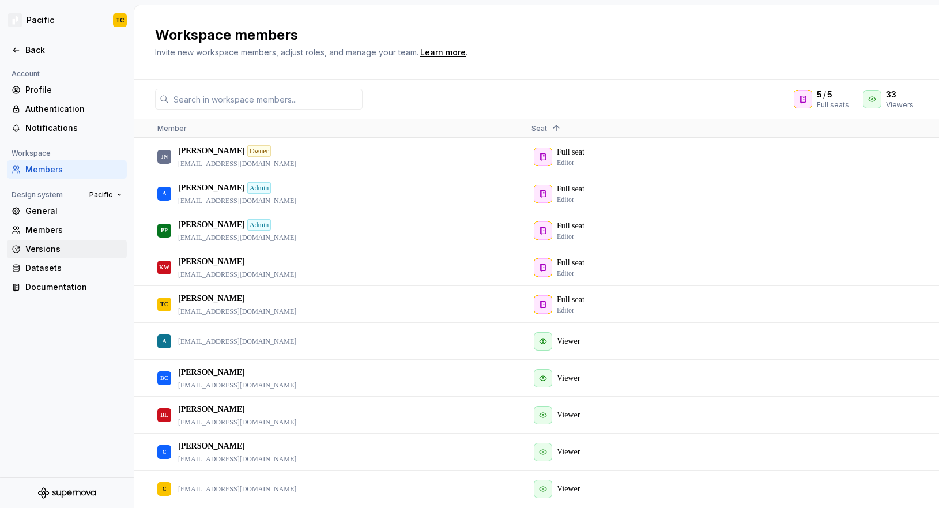
click at [60, 249] on div "Versions" at bounding box center [73, 249] width 97 height 12
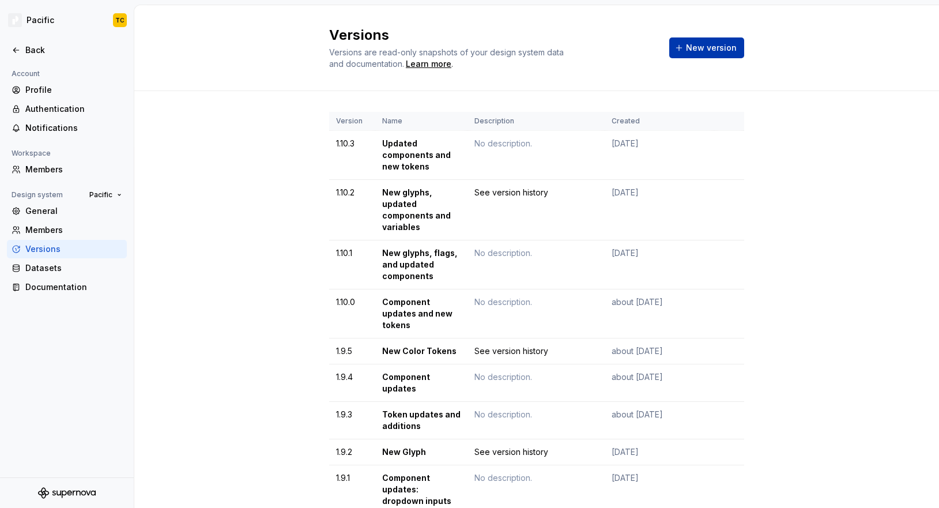
click at [687, 45] on button "New version" at bounding box center [706, 47] width 75 height 21
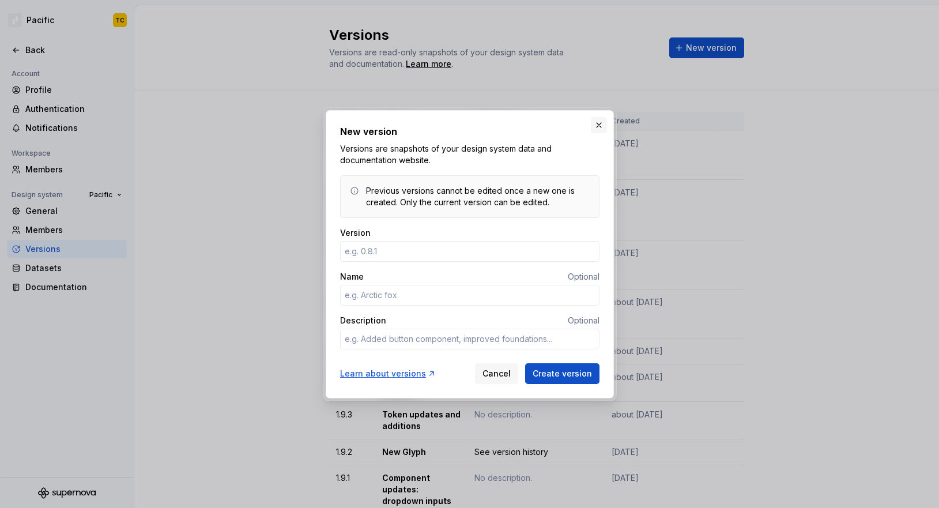
click at [596, 121] on button "button" at bounding box center [599, 125] width 16 height 16
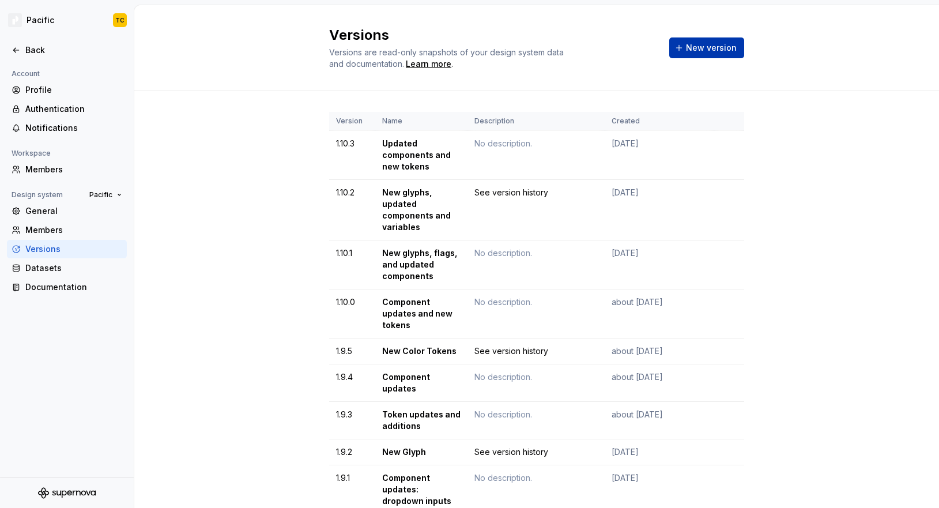
click at [711, 46] on span "New version" at bounding box center [711, 48] width 51 height 12
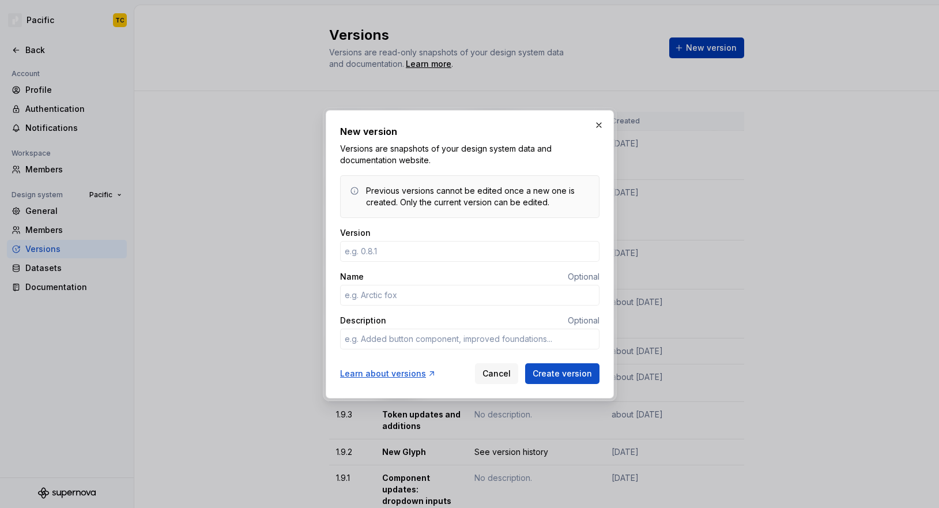
type textarea "*"
type input "1.10.4"
click at [407, 289] on input "Name" at bounding box center [469, 295] width 259 height 21
click at [354, 250] on input "1.10.4" at bounding box center [469, 251] width 259 height 21
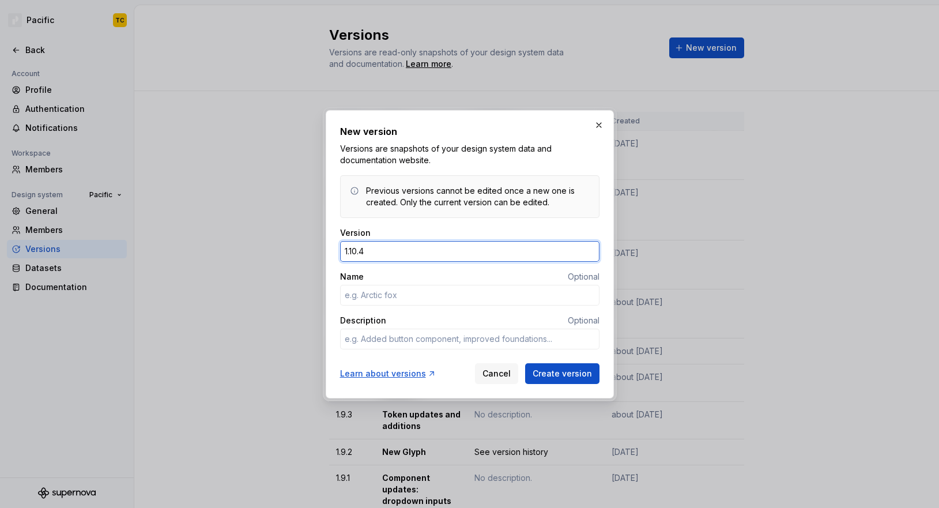
click at [354, 250] on input "1.10.4" at bounding box center [469, 251] width 259 height 21
click at [602, 126] on button "button" at bounding box center [599, 125] width 16 height 16
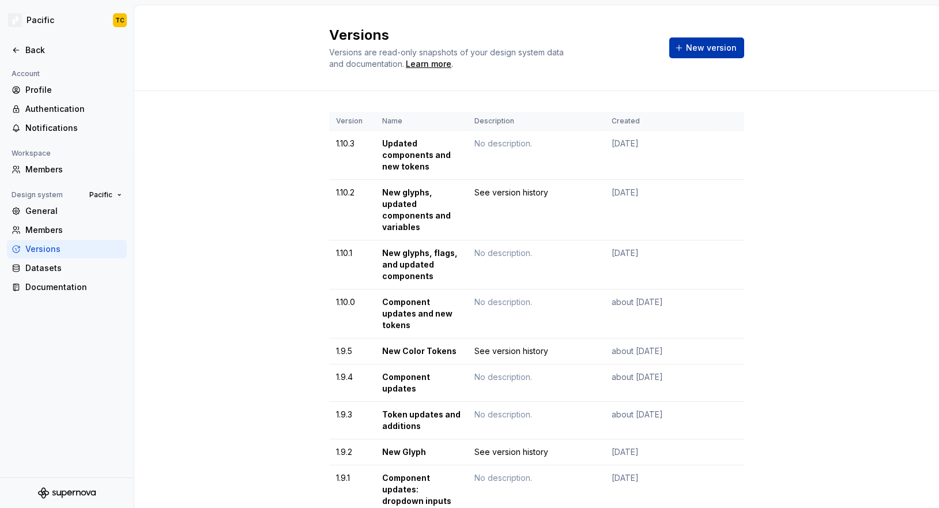
click at [691, 48] on span "New version" at bounding box center [711, 48] width 51 height 12
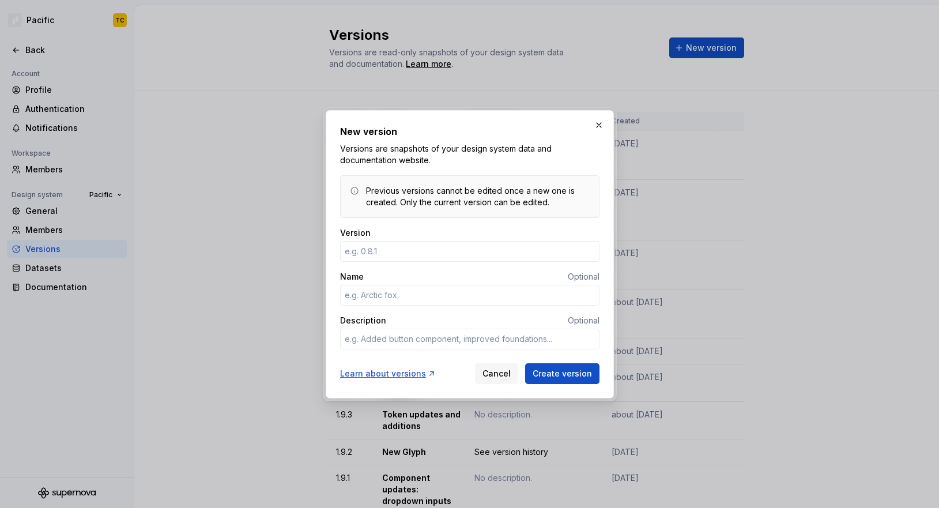
type textarea "*"
type input "1.10.4"
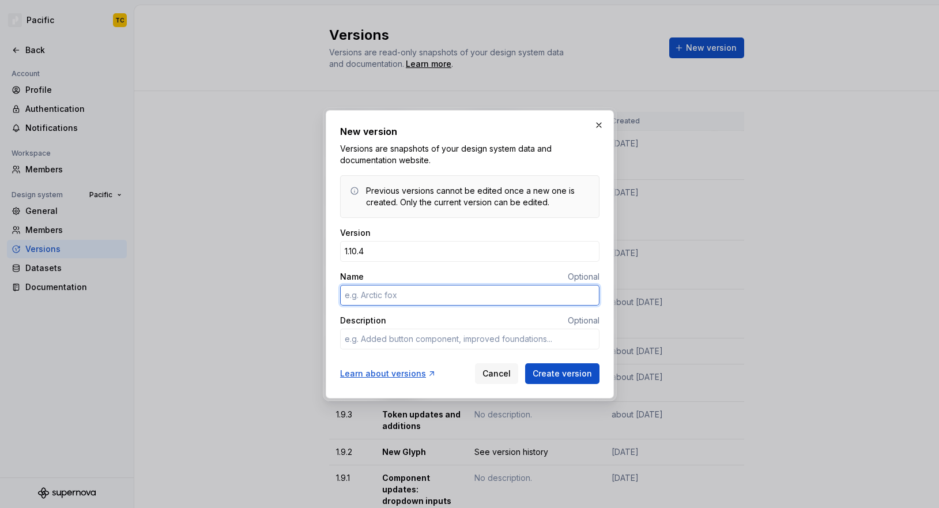
click at [441, 290] on input "Name" at bounding box center [469, 295] width 259 height 21
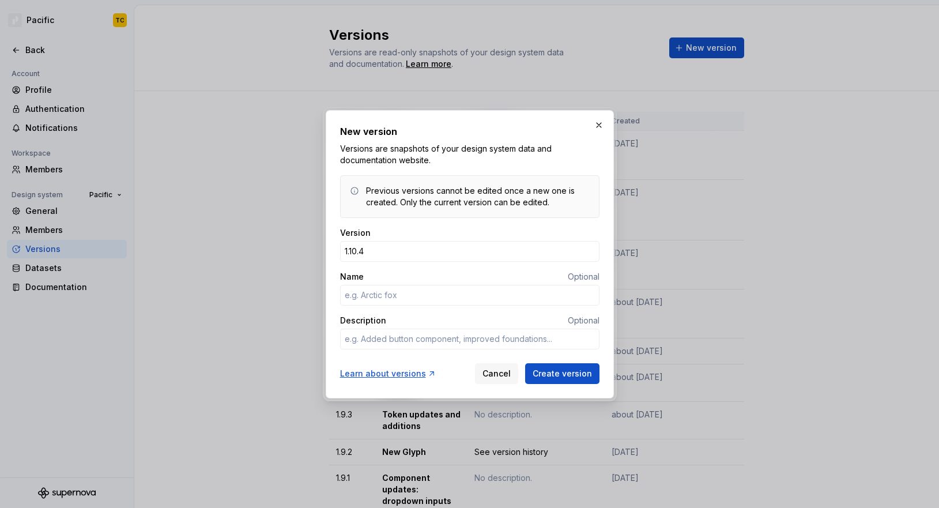
click at [464, 276] on div "Name Optional" at bounding box center [469, 277] width 259 height 12
click at [594, 123] on button "button" at bounding box center [599, 125] width 16 height 16
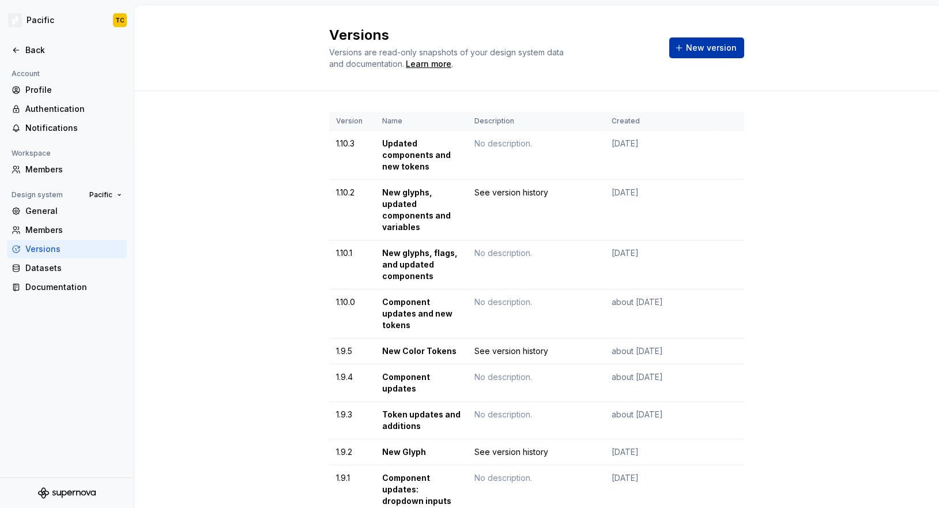
click at [682, 44] on button "New version" at bounding box center [706, 47] width 75 height 21
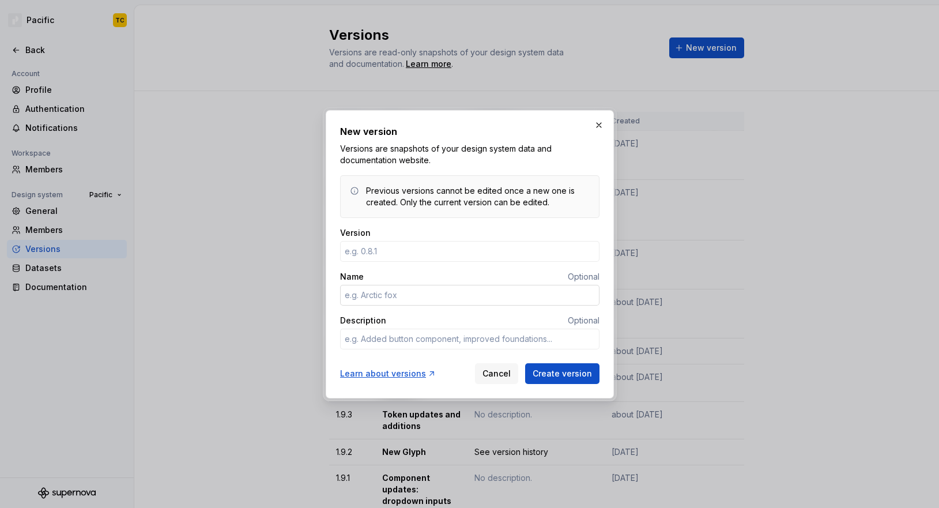
type textarea "*"
type input "1.10.4"
click at [414, 295] on input "Name" at bounding box center [469, 295] width 259 height 21
type textarea "*"
type input "New glyphs, updated patterns"
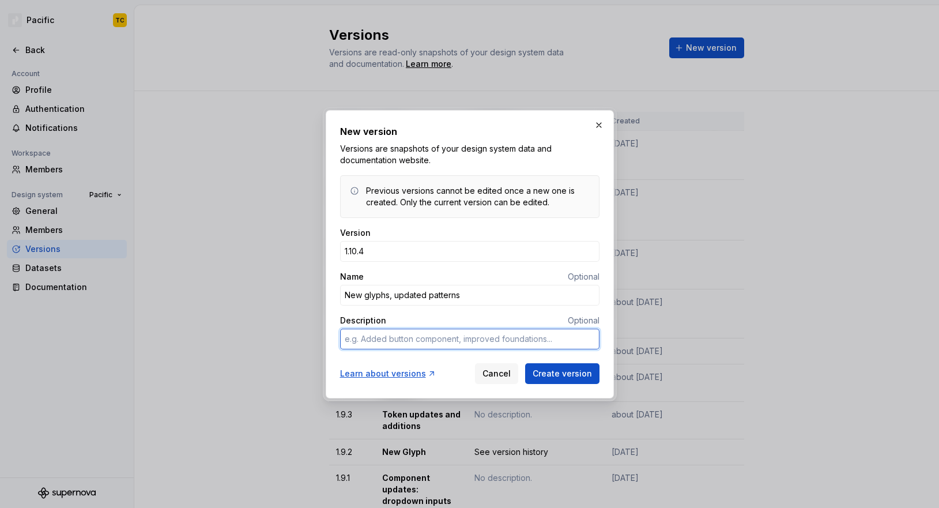
click at [421, 335] on textarea "Description" at bounding box center [469, 339] width 259 height 21
type textarea "*"
type textarea "S"
type textarea "*"
type textarea "Se"
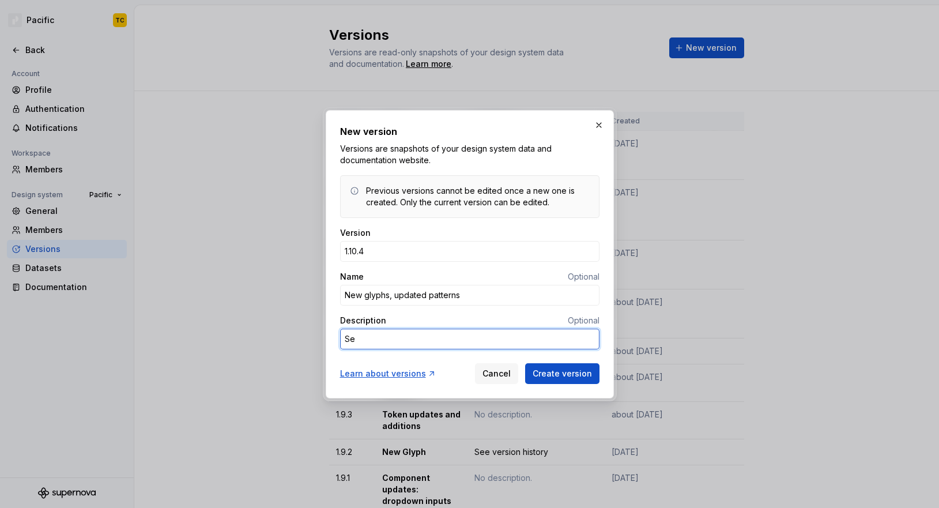
type textarea "*"
type textarea "See"
type textarea "*"
type textarea "See"
type textarea "*"
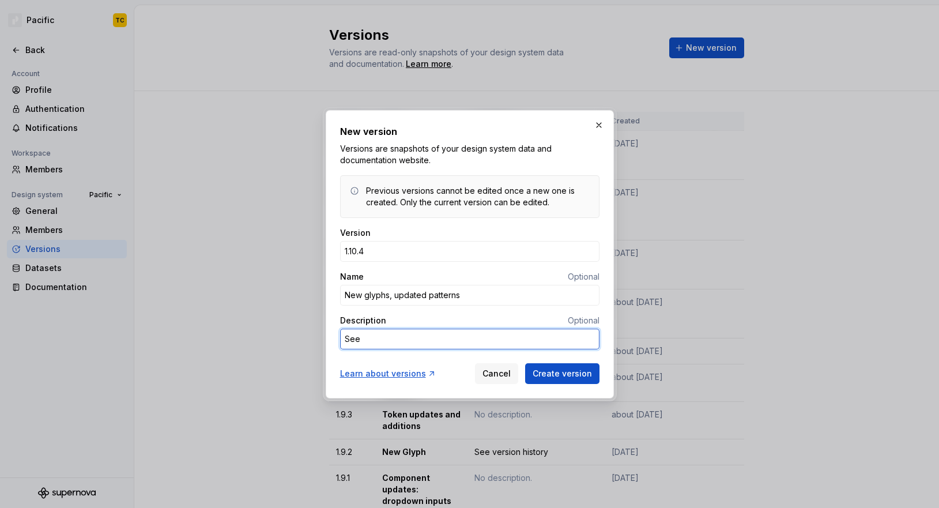
type textarea "See v"
type textarea "*"
type textarea "See ve"
type textarea "*"
type textarea "See ver"
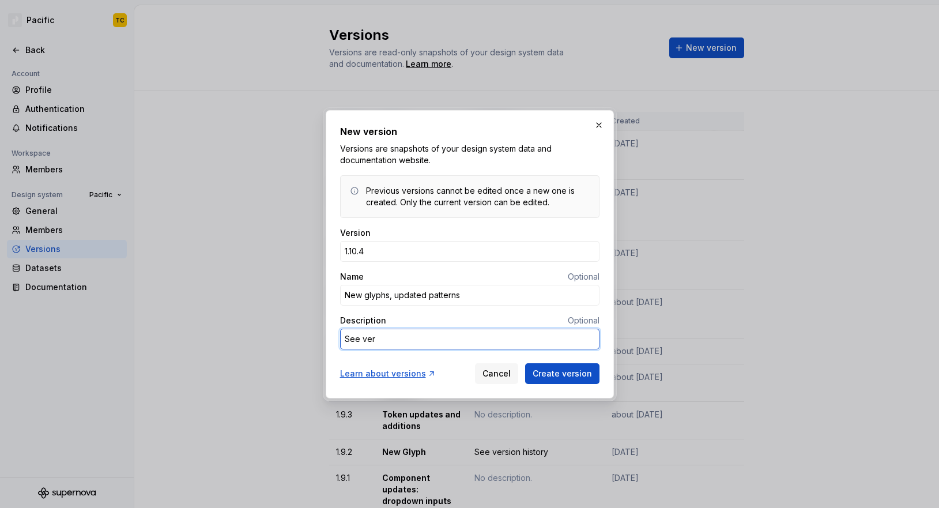
type textarea "*"
type textarea "See vers"
type textarea "*"
type textarea "See versi"
type textarea "*"
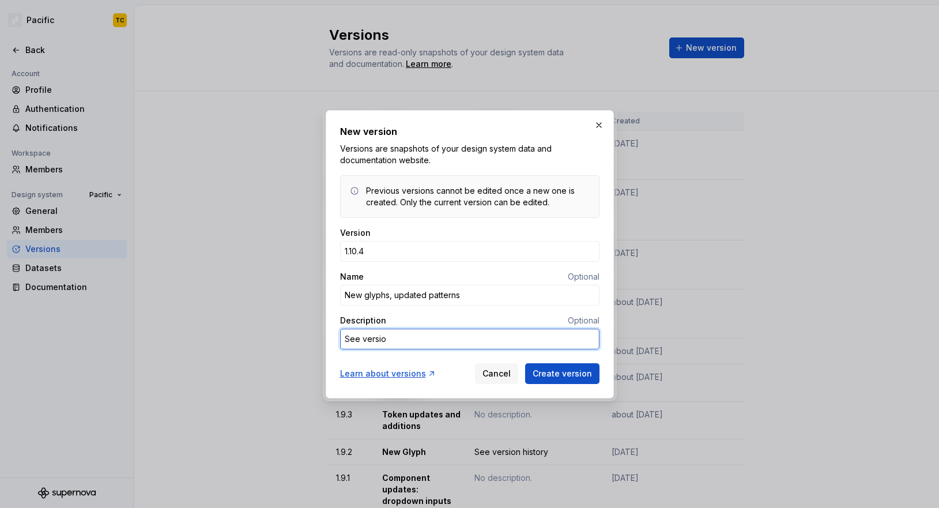
type textarea "See version"
type textarea "*"
type textarea "See version"
type textarea "*"
type textarea "See version h"
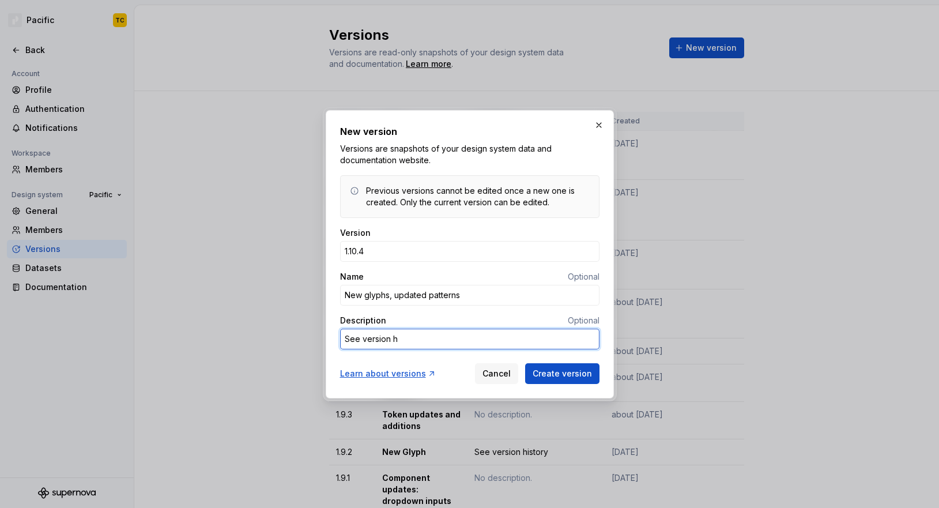
type textarea "*"
type textarea "See version hi"
type textarea "*"
type textarea "See version his"
type textarea "*"
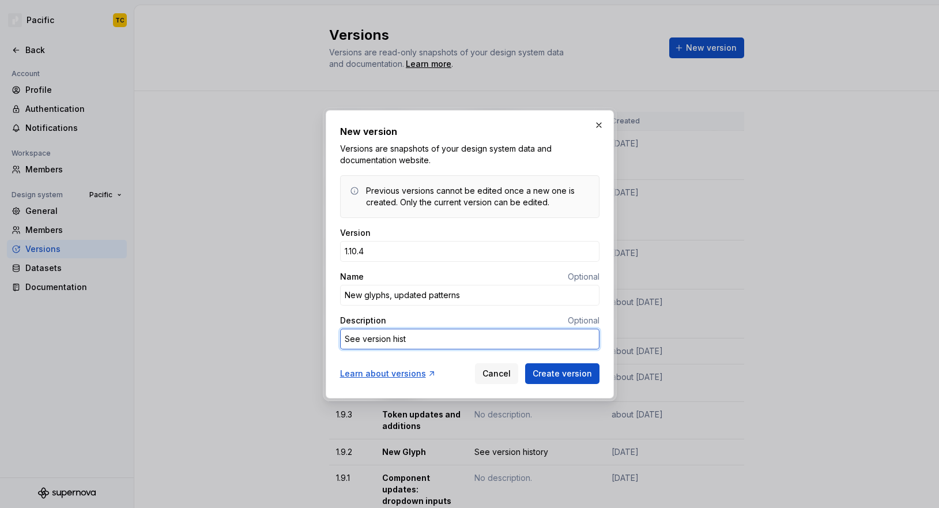
type textarea "See version histo"
type textarea "*"
type textarea "See version histor"
type textarea "*"
type textarea "See version history"
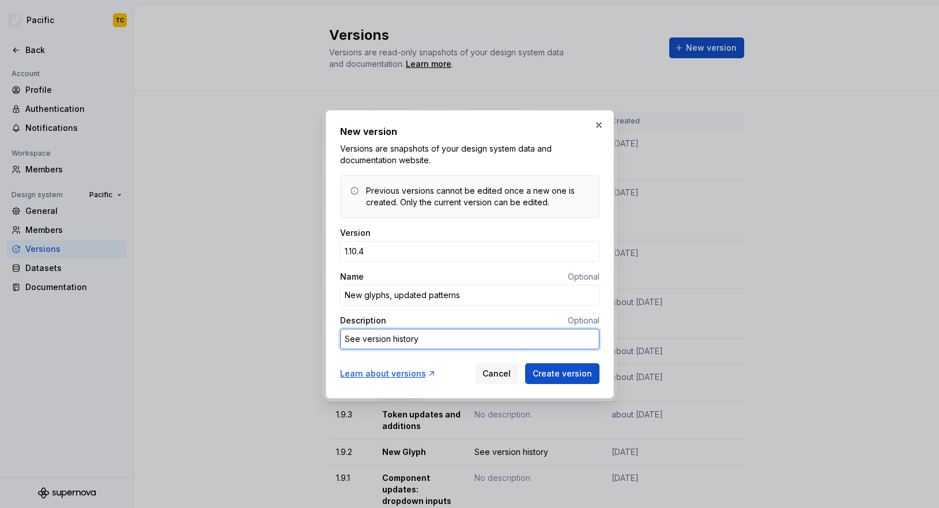
type textarea "*"
type textarea "See version history,"
type textarea "*"
type textarea "See version history,"
type textarea "*"
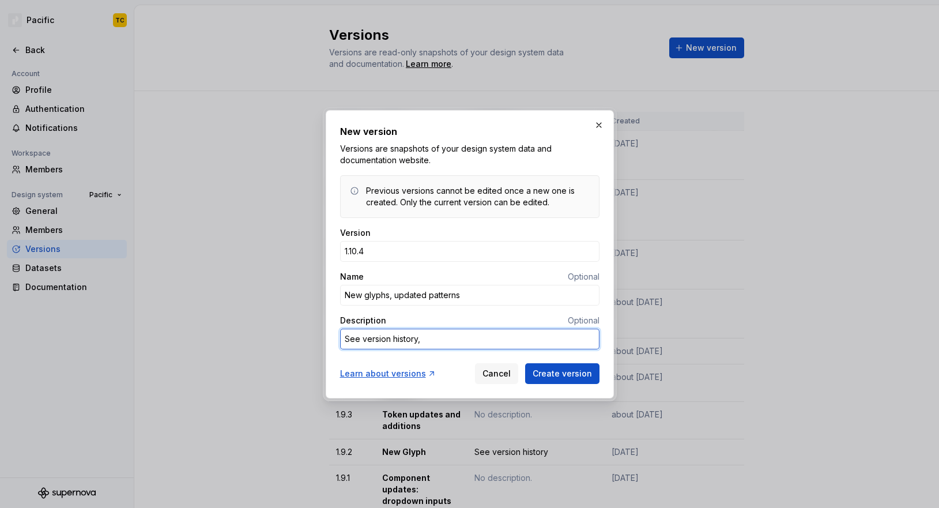
type textarea "See version history,"
type textarea "*"
type textarea "See version history"
drag, startPoint x: 554, startPoint y: 372, endPoint x: 480, endPoint y: 277, distance: 120.3
click at [482, 279] on form "Version 1.10.4 Name Optional New glyphs, updated patterns Description Optional …" at bounding box center [469, 305] width 259 height 157
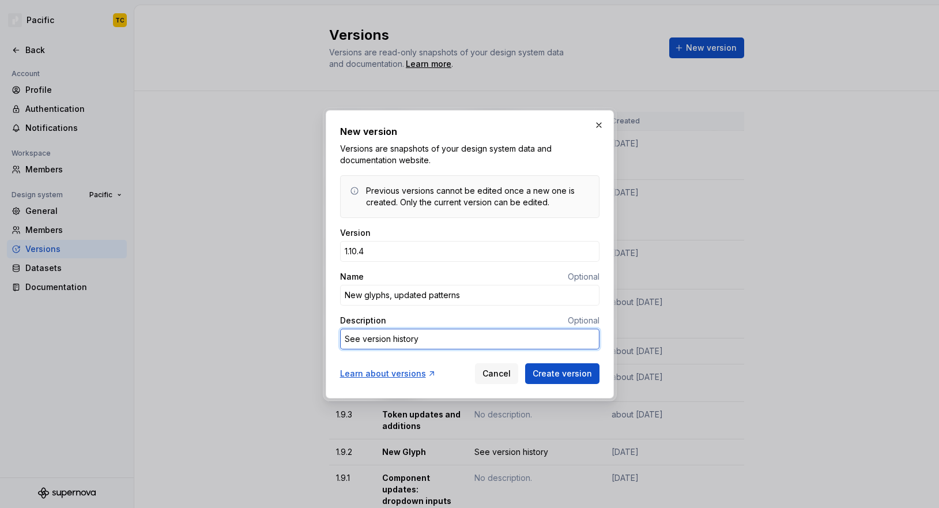
click at [443, 334] on textarea "See version history" at bounding box center [469, 339] width 259 height 21
click at [436, 293] on input "New glyphs, updated patterns" at bounding box center [469, 295] width 259 height 21
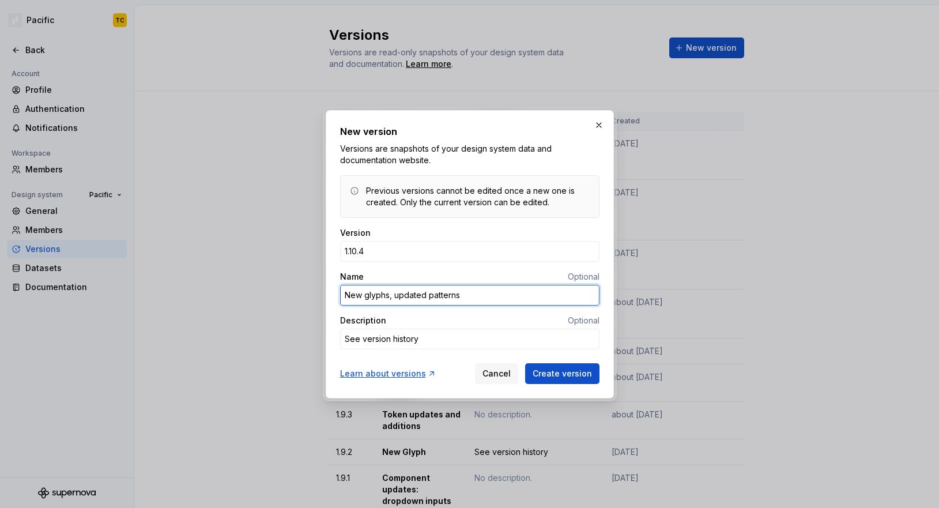
click at [436, 293] on input "New glyphs, updated patterns" at bounding box center [469, 295] width 259 height 21
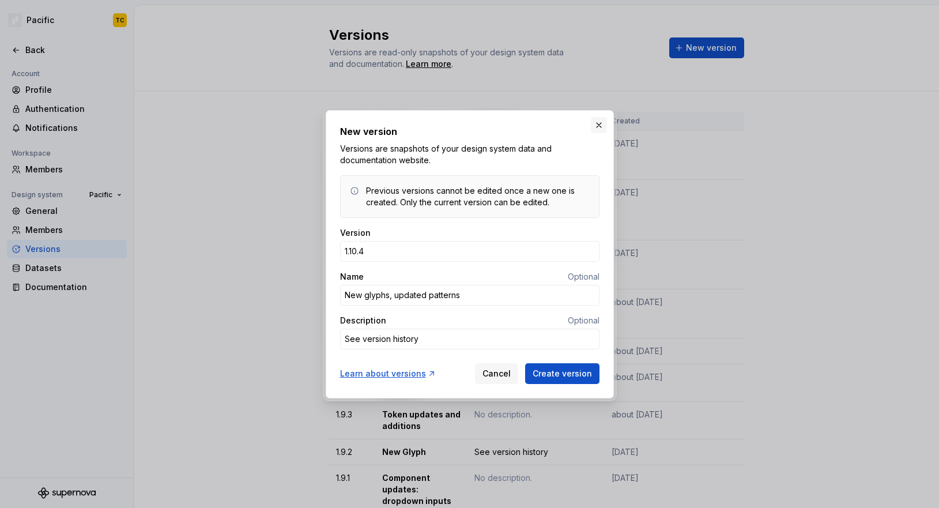
click at [602, 127] on button "button" at bounding box center [599, 125] width 16 height 16
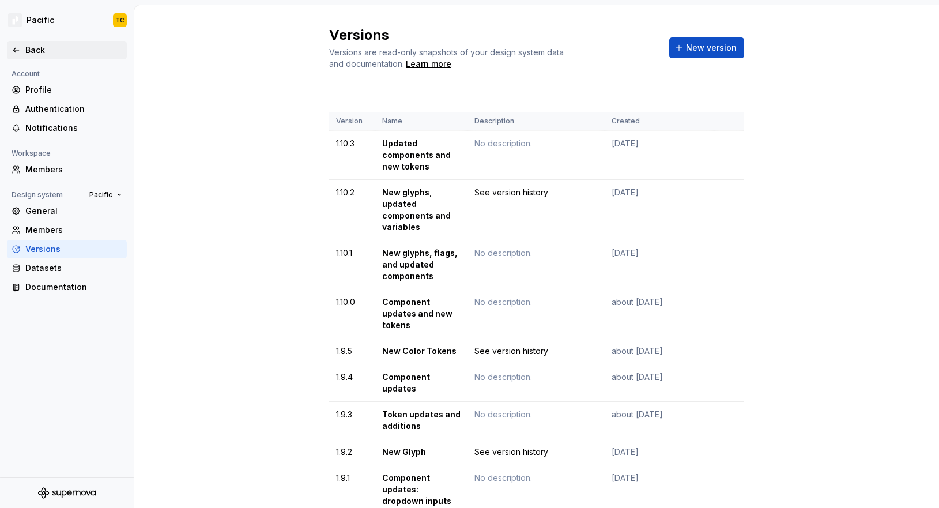
click at [14, 49] on icon at bounding box center [15, 50] width 5 height 5
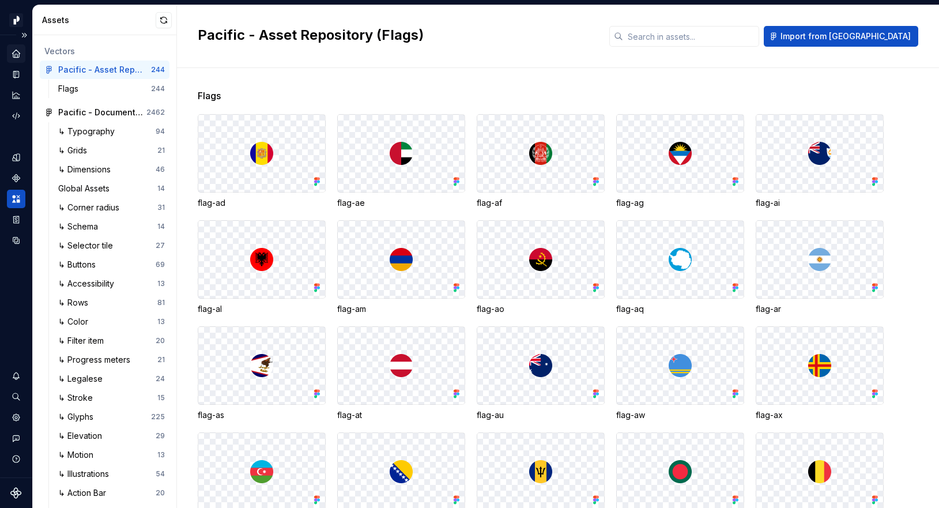
click at [15, 53] on icon "Home" at bounding box center [15, 53] width 7 height 7
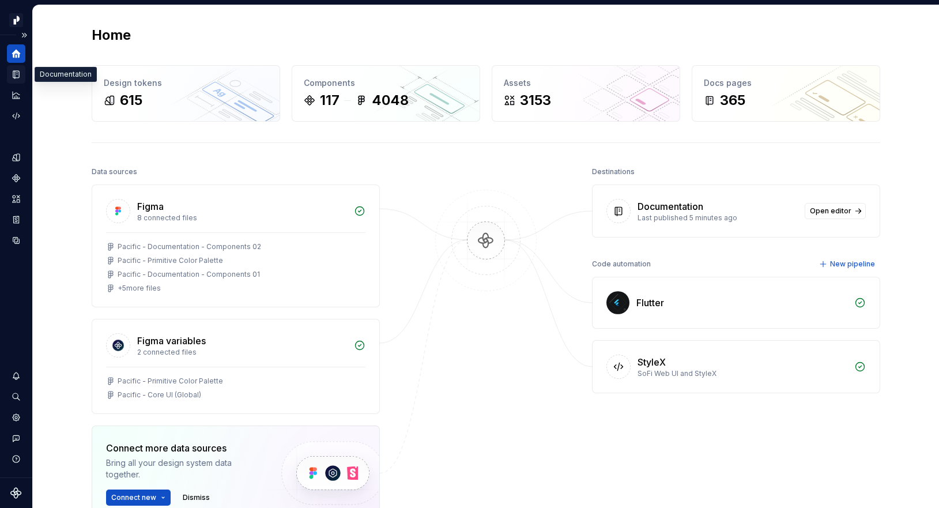
click at [16, 76] on icon "Documentation" at bounding box center [17, 74] width 5 height 6
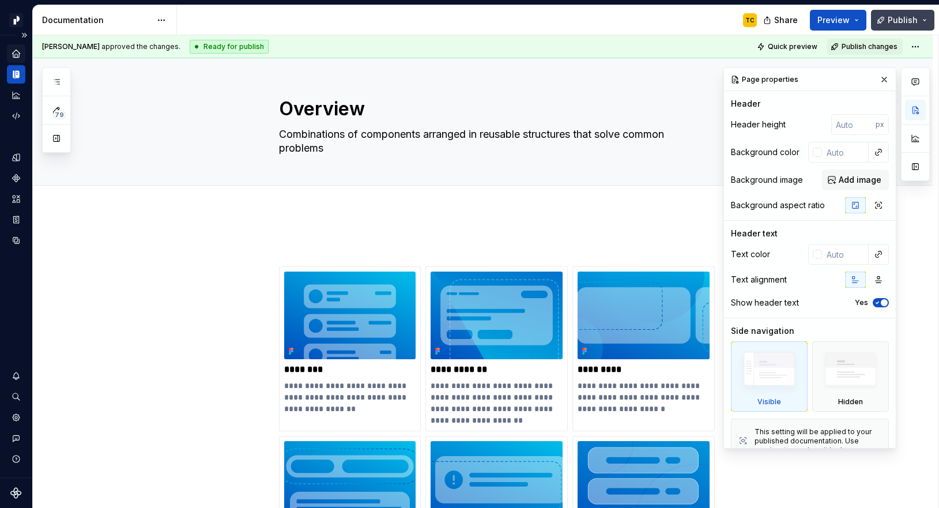
click at [763, 24] on span "Publish" at bounding box center [903, 20] width 30 height 12
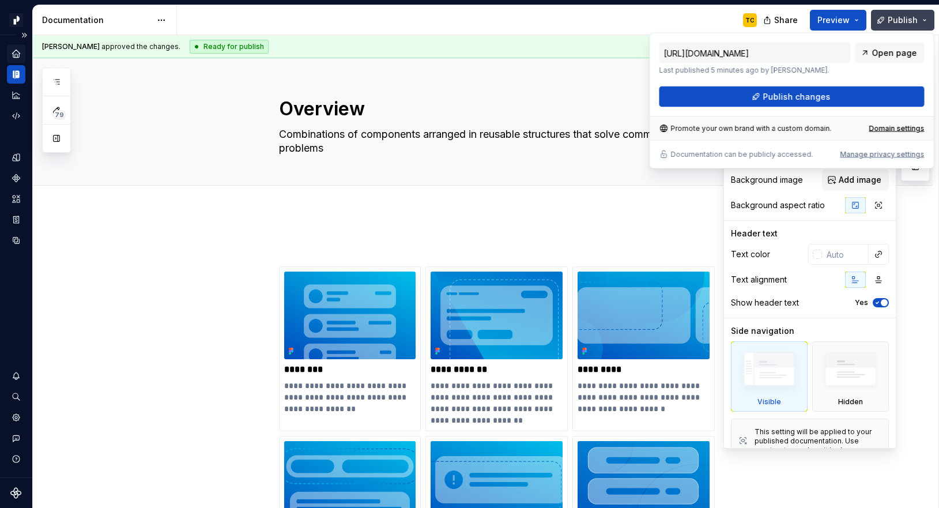
click at [763, 18] on button "Publish" at bounding box center [902, 20] width 63 height 21
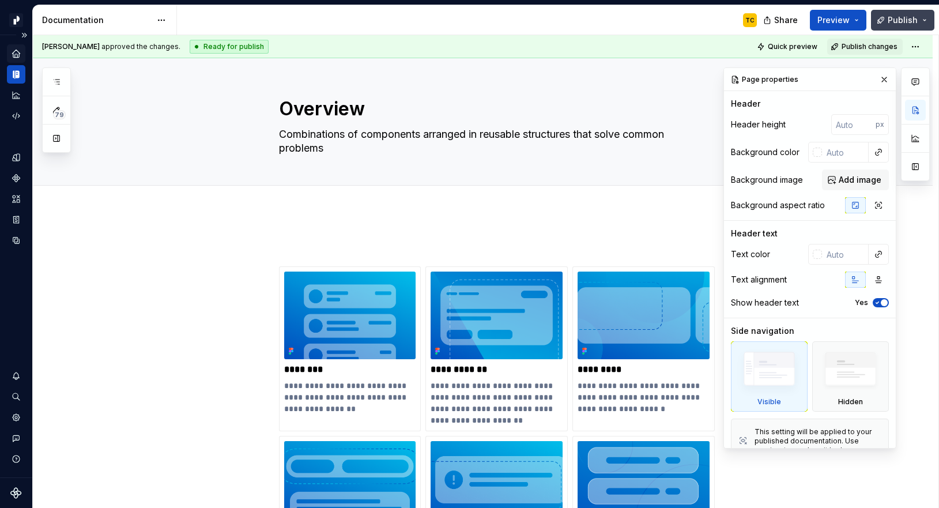
click at [763, 19] on button "Publish" at bounding box center [902, 20] width 63 height 21
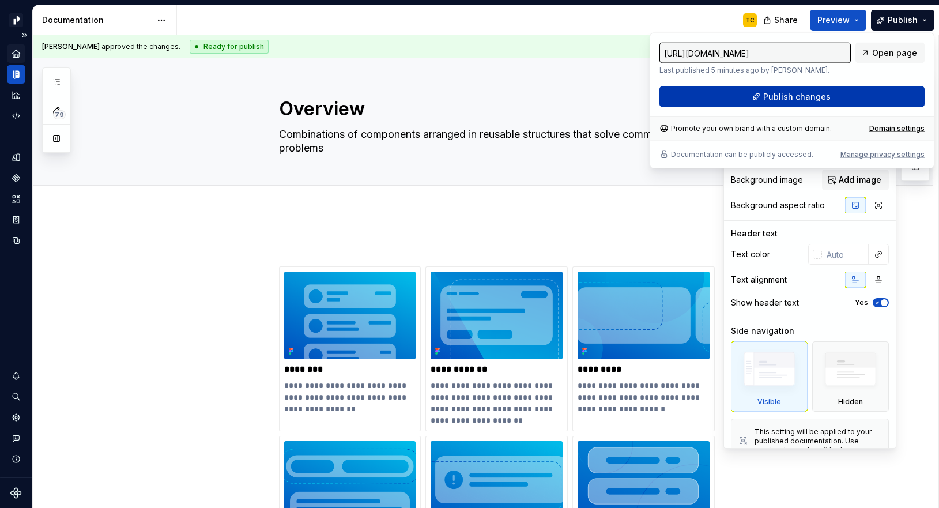
click at [763, 98] on span "Publish changes" at bounding box center [796, 97] width 67 height 12
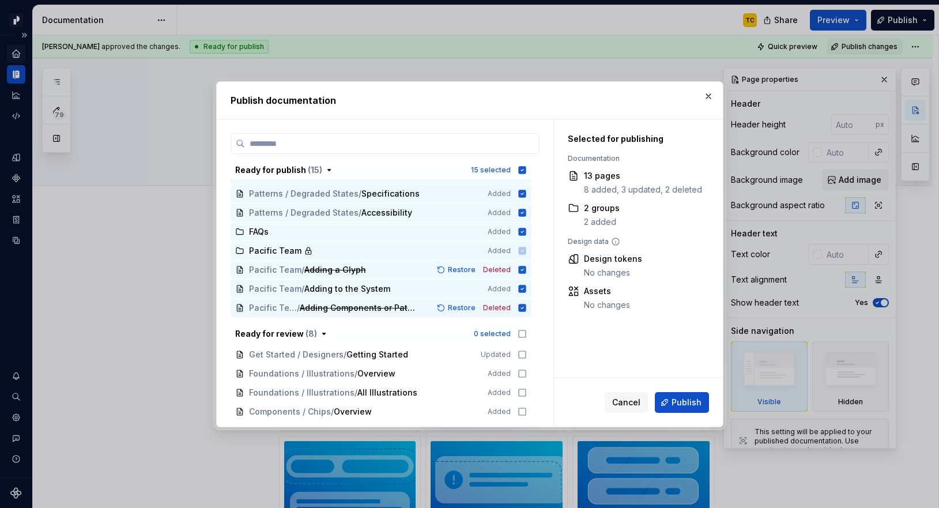
scroll to position [120, 0]
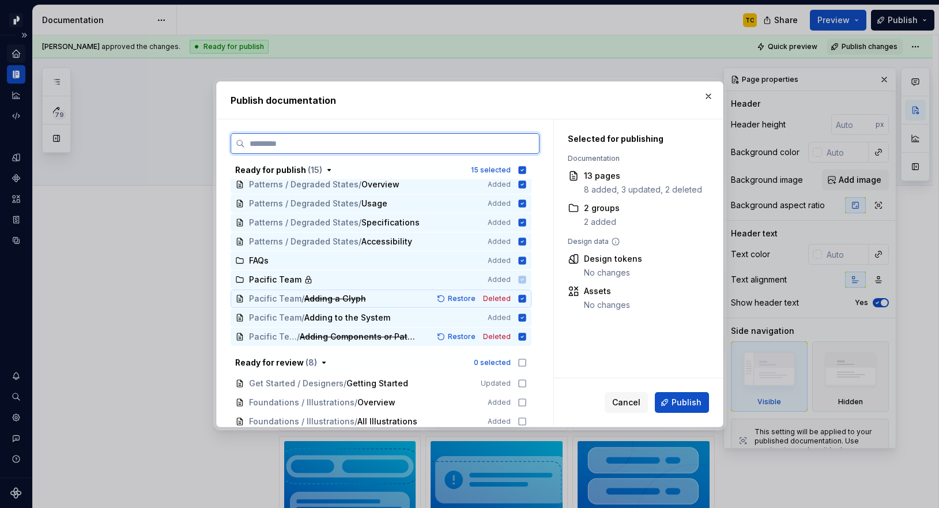
click at [526, 302] on icon at bounding box center [521, 298] width 7 height 7
click at [526, 315] on icon at bounding box center [521, 317] width 7 height 7
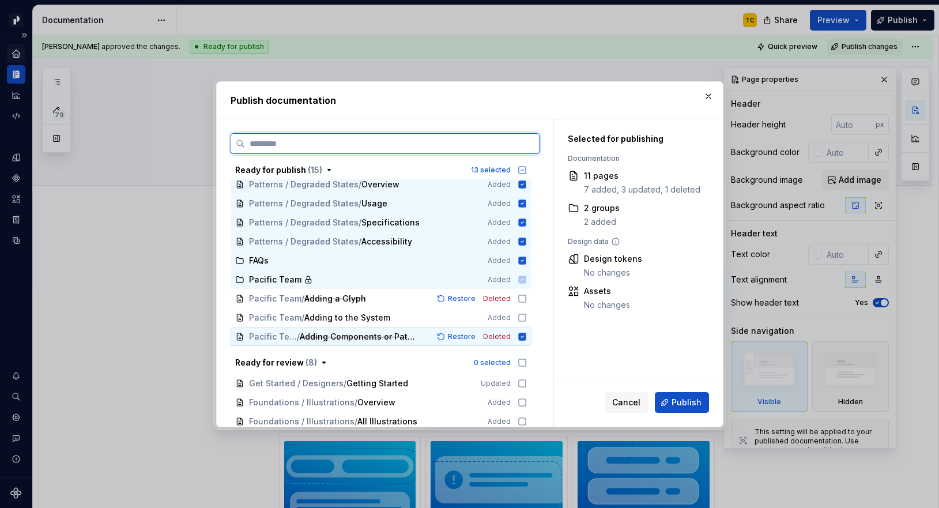
click at [526, 333] on icon at bounding box center [521, 336] width 7 height 7
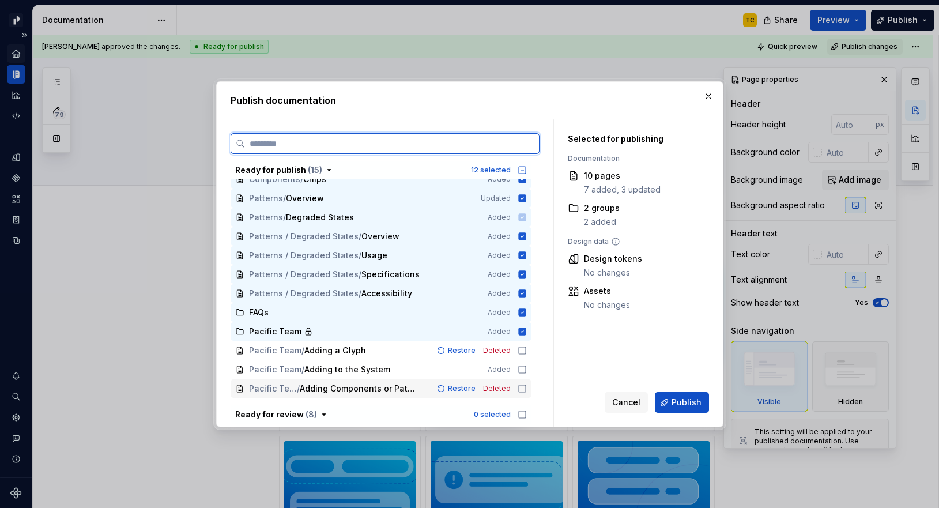
scroll to position [71, 0]
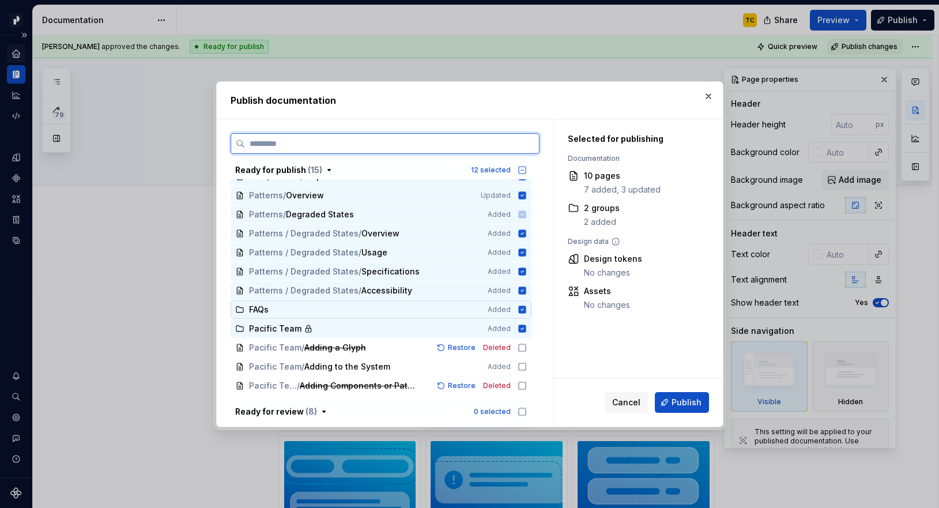
click at [525, 307] on icon at bounding box center [521, 308] width 7 height 7
click at [523, 323] on div "Pacific Team Added" at bounding box center [381, 328] width 301 height 18
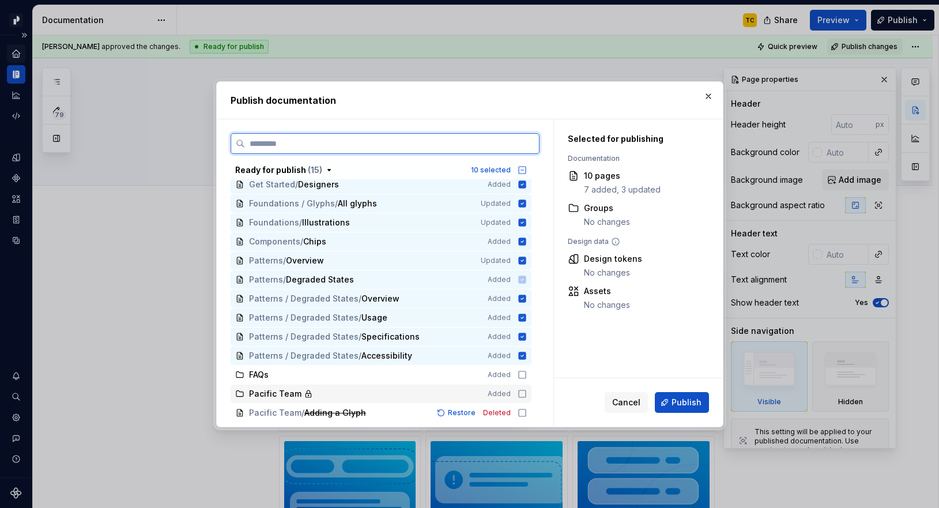
scroll to position [0, 0]
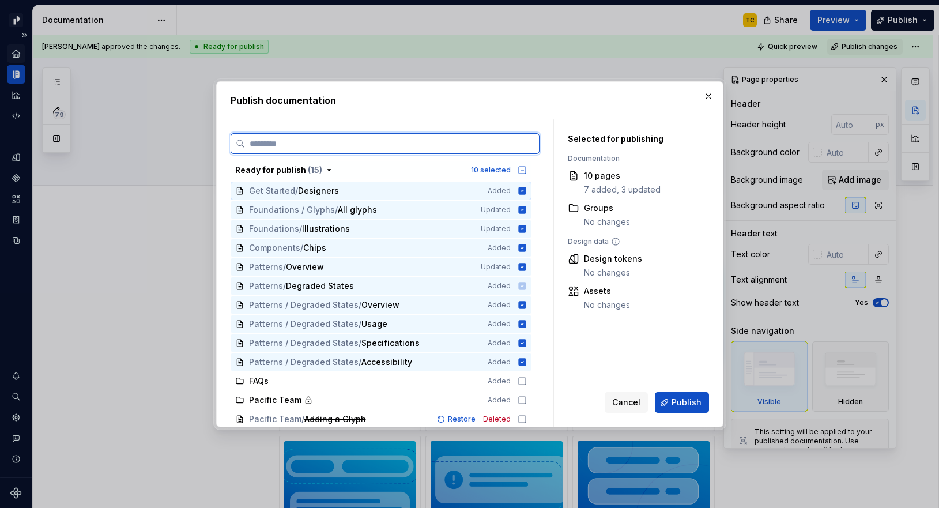
click at [526, 188] on icon at bounding box center [521, 190] width 7 height 7
click at [526, 207] on icon at bounding box center [521, 209] width 7 height 7
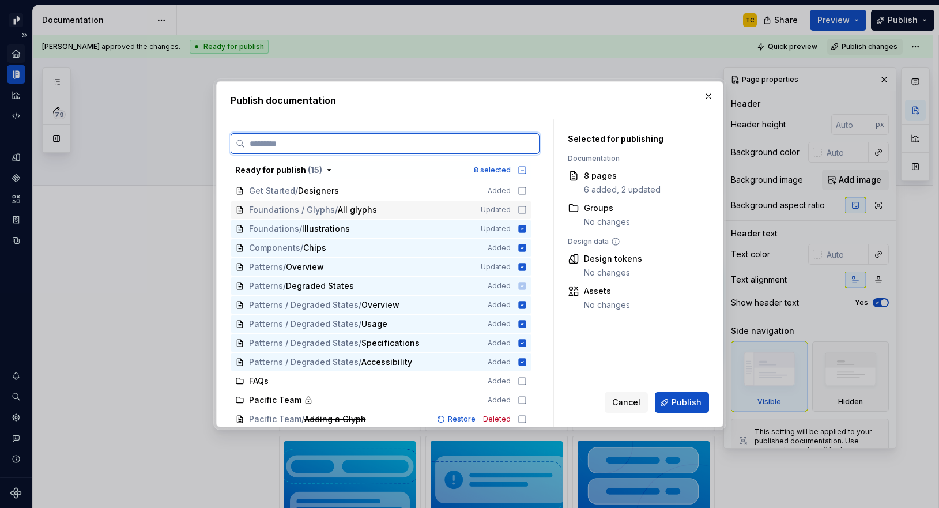
click at [527, 207] on icon at bounding box center [522, 209] width 9 height 9
click at [527, 229] on icon at bounding box center [522, 228] width 9 height 9
click at [526, 248] on icon at bounding box center [521, 247] width 7 height 7
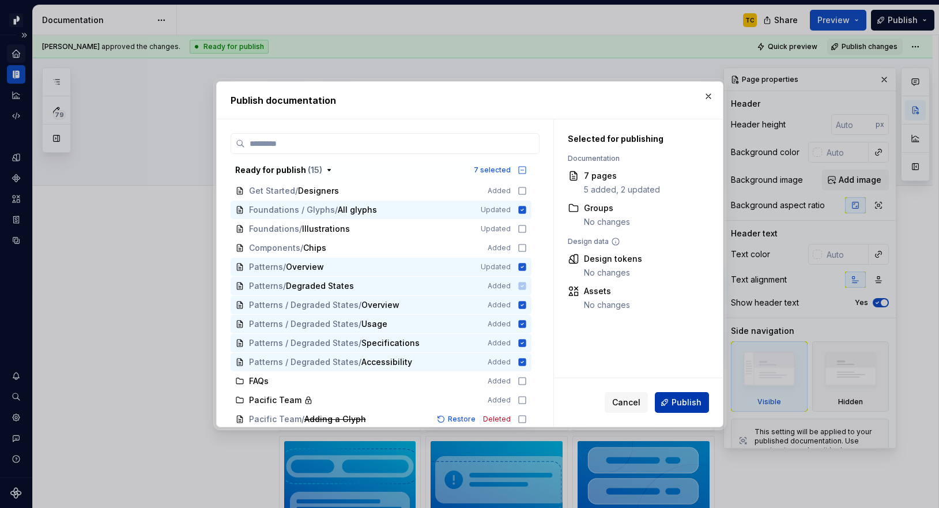
click at [682, 399] on span "Publish" at bounding box center [686, 403] width 30 height 12
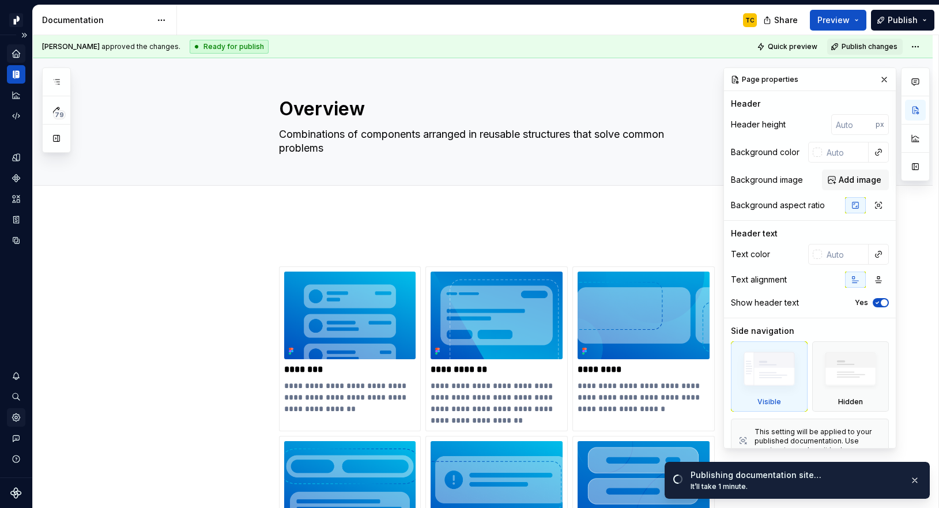
click at [12, 420] on icon "Settings" at bounding box center [16, 417] width 10 height 10
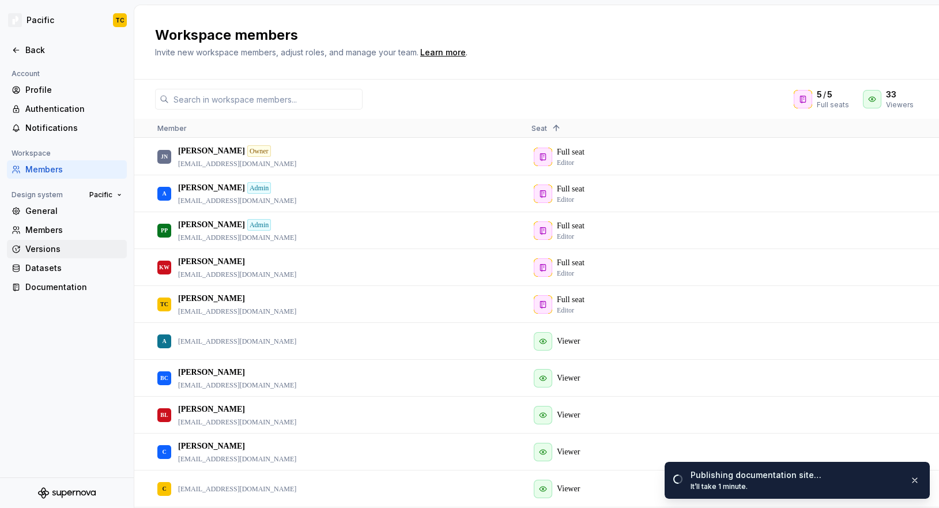
click at [50, 249] on div "Versions" at bounding box center [73, 249] width 97 height 12
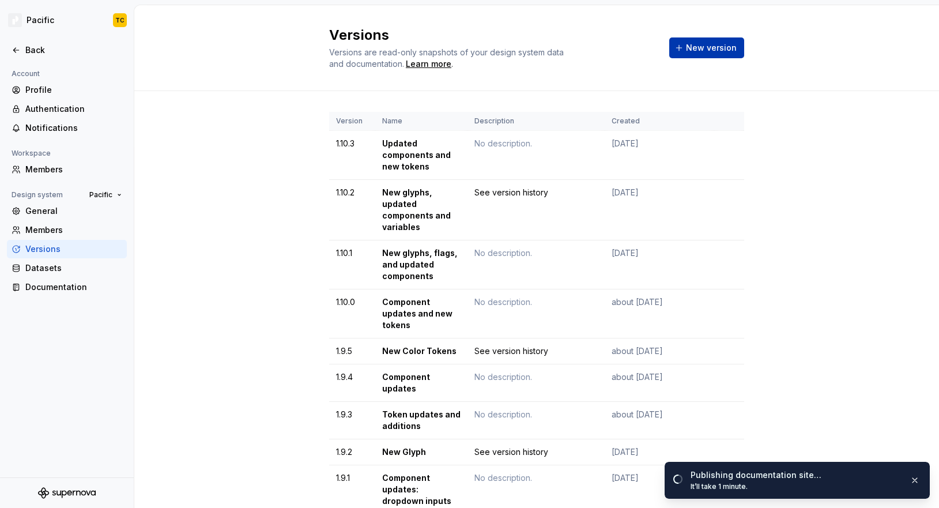
click at [697, 48] on span "New version" at bounding box center [711, 48] width 51 height 12
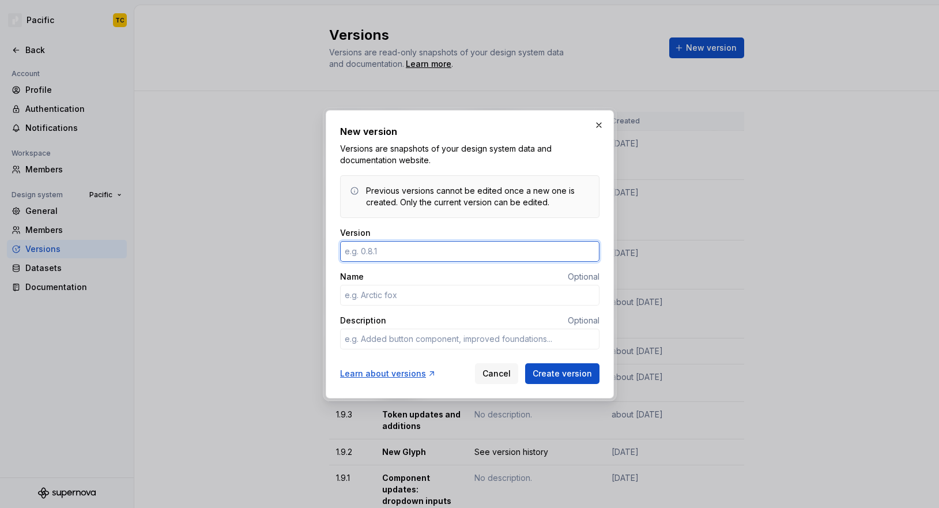
paste input "New glyphs, updated patterns"
type textarea "*"
click at [381, 252] on input "New glyphs, updated patterns" at bounding box center [469, 251] width 259 height 21
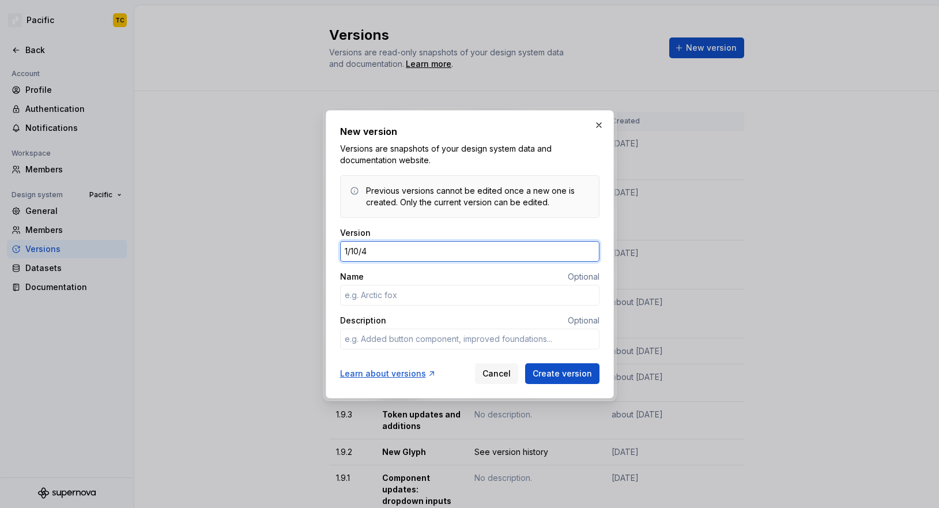
click at [350, 245] on input "1/10/4" at bounding box center [469, 251] width 259 height 21
type input "1.10.4"
click at [360, 286] on input "Name" at bounding box center [469, 295] width 259 height 21
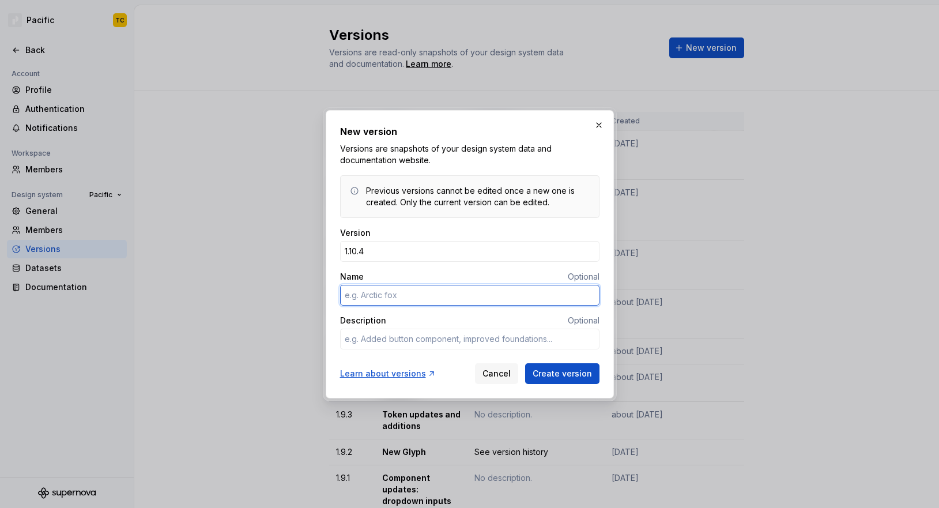
paste input "New glyphs, updated patterns"
type textarea "*"
type input "New glyphs, updated patterns"
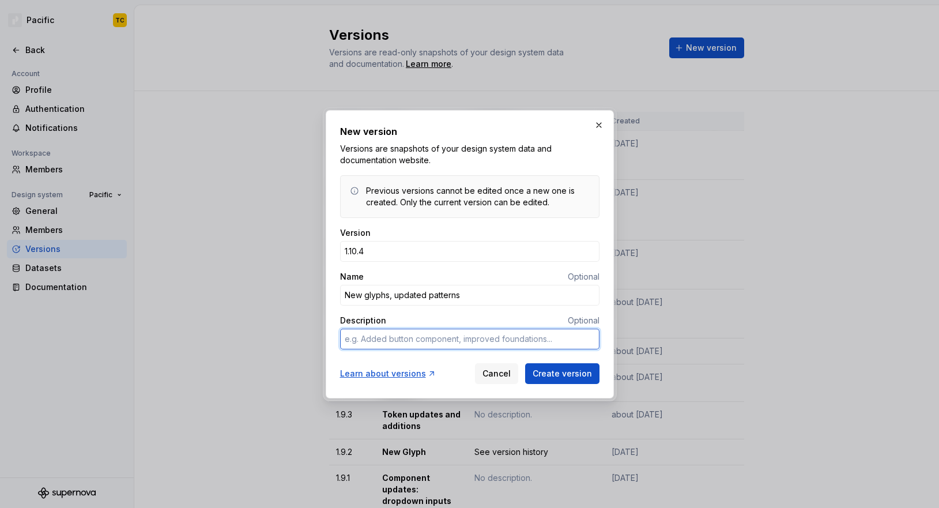
click at [372, 330] on textarea "Description" at bounding box center [469, 339] width 259 height 21
type textarea "*"
type textarea "S"
type textarea "*"
type textarea "Se"
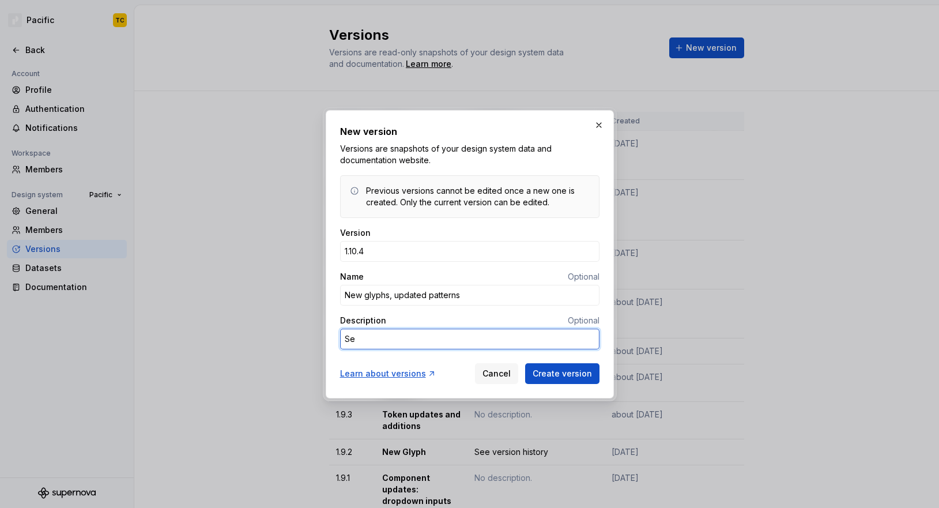
type textarea "*"
type textarea "See"
type textarea "*"
type textarea "See"
type textarea "*"
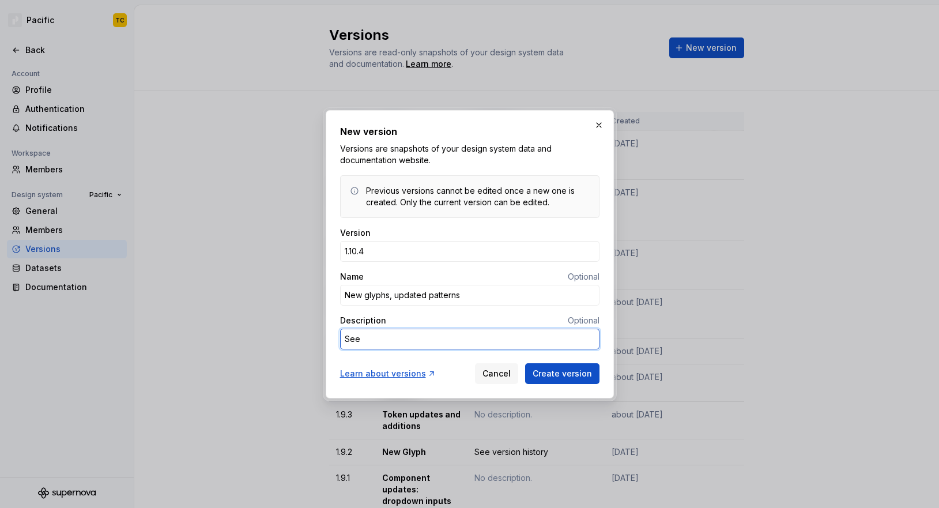
type textarea "See v"
type textarea "*"
type textarea "See ve"
type textarea "*"
type textarea "See ver"
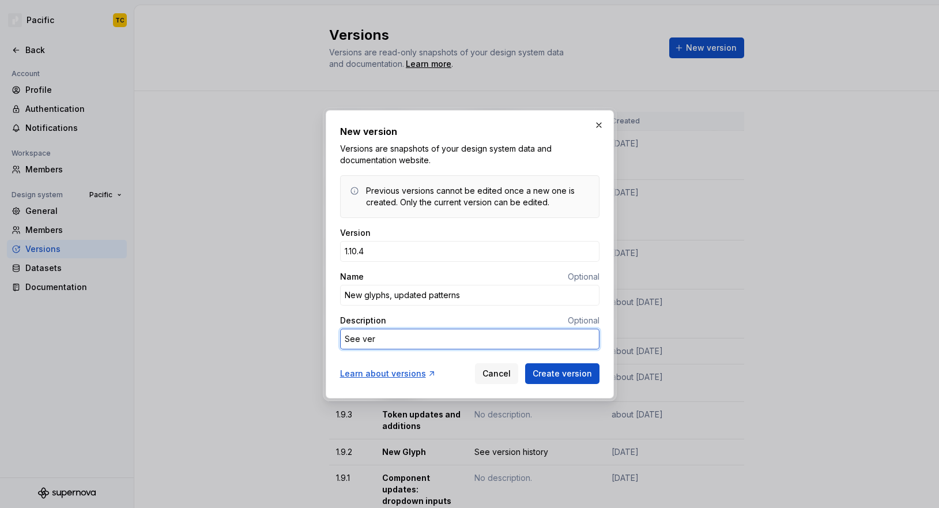
type textarea "*"
type textarea "See vers"
type textarea "*"
type textarea "See versi"
type textarea "*"
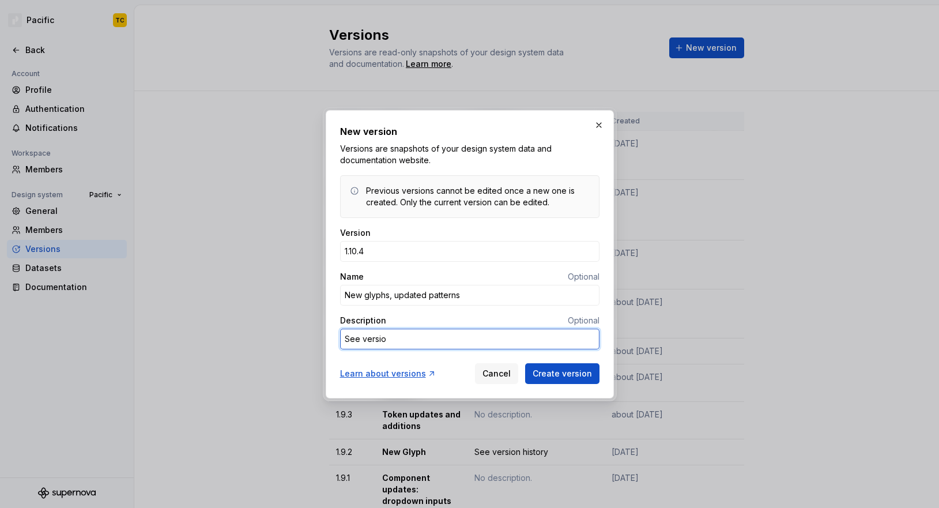
type textarea "See version"
type textarea "*"
type textarea "See version"
type textarea "*"
type textarea "See version h"
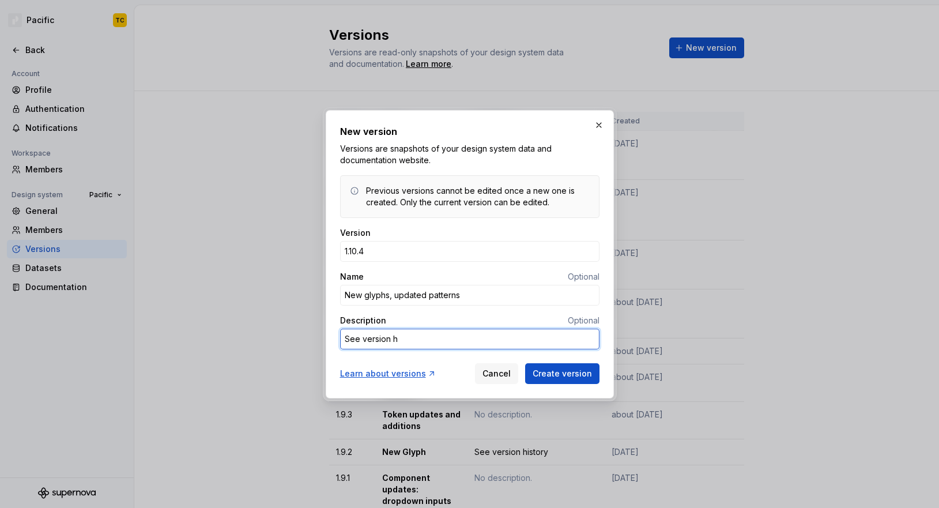
type textarea "*"
type textarea "See version hi"
type textarea "*"
type textarea "See version his"
type textarea "*"
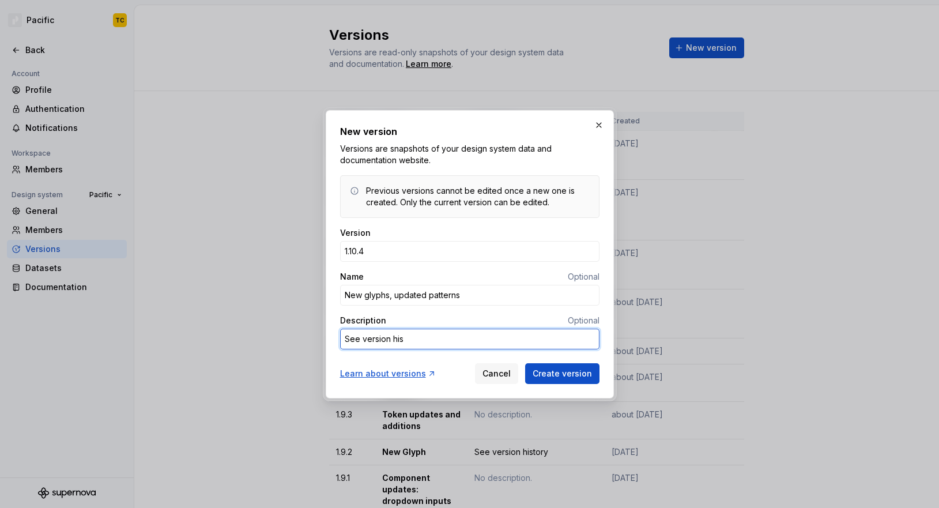
type textarea "See version hist"
type textarea "*"
type textarea "See version histo"
type textarea "*"
type textarea "See version histor"
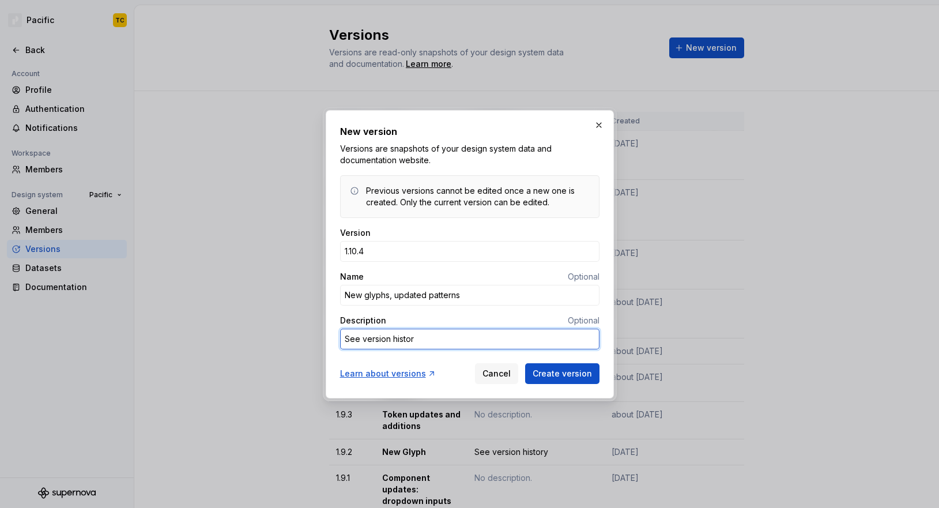
type textarea "*"
type textarea "See version history"
click at [548, 369] on span "Create version" at bounding box center [562, 374] width 59 height 12
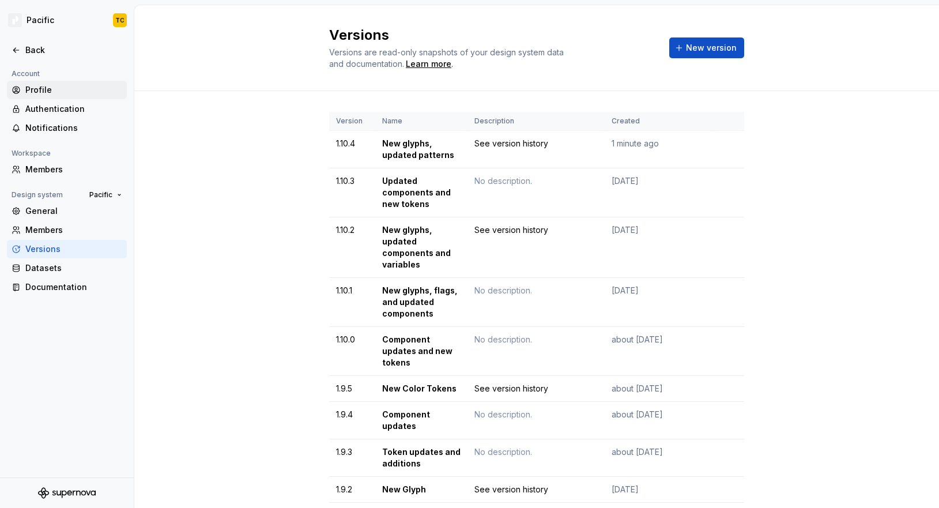
click at [37, 89] on div "Profile" at bounding box center [73, 90] width 97 height 12
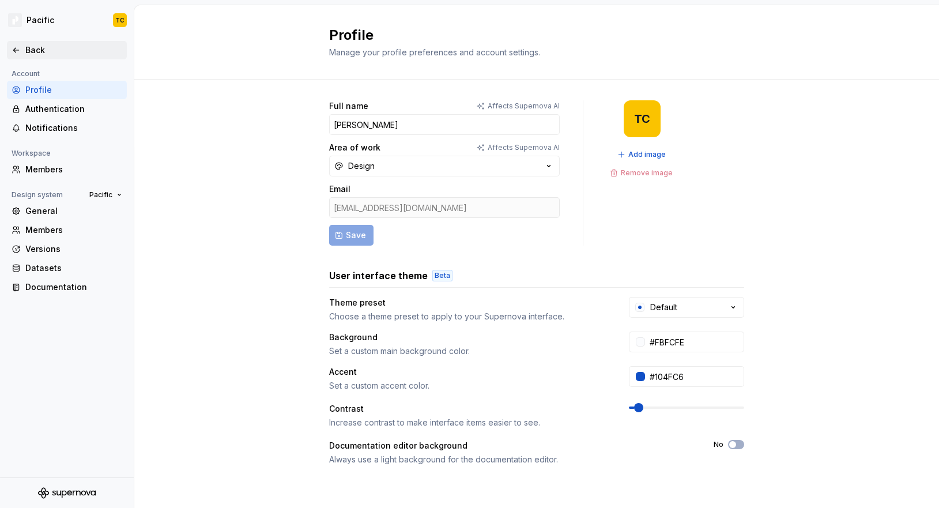
click at [33, 46] on div "Back" at bounding box center [73, 50] width 97 height 12
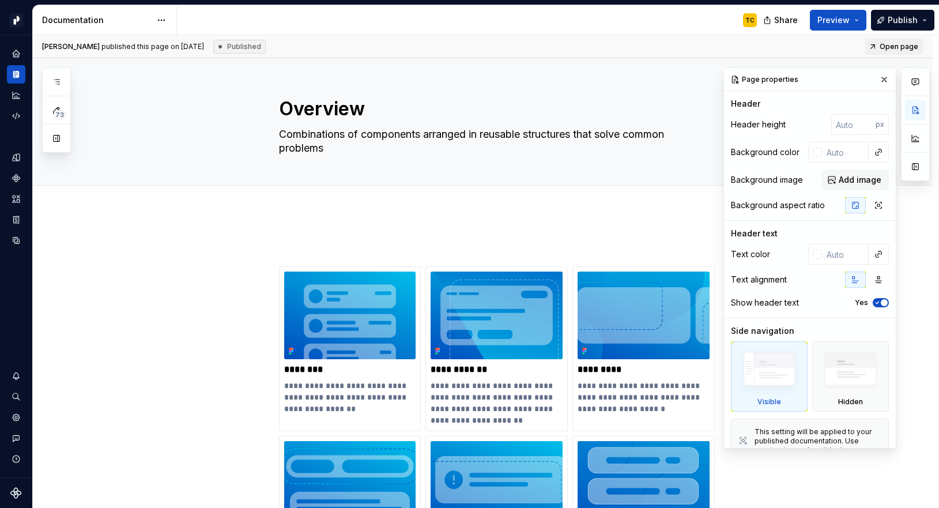
type textarea "*"
